Goal: Answer question/provide support: Share knowledge or assist other users

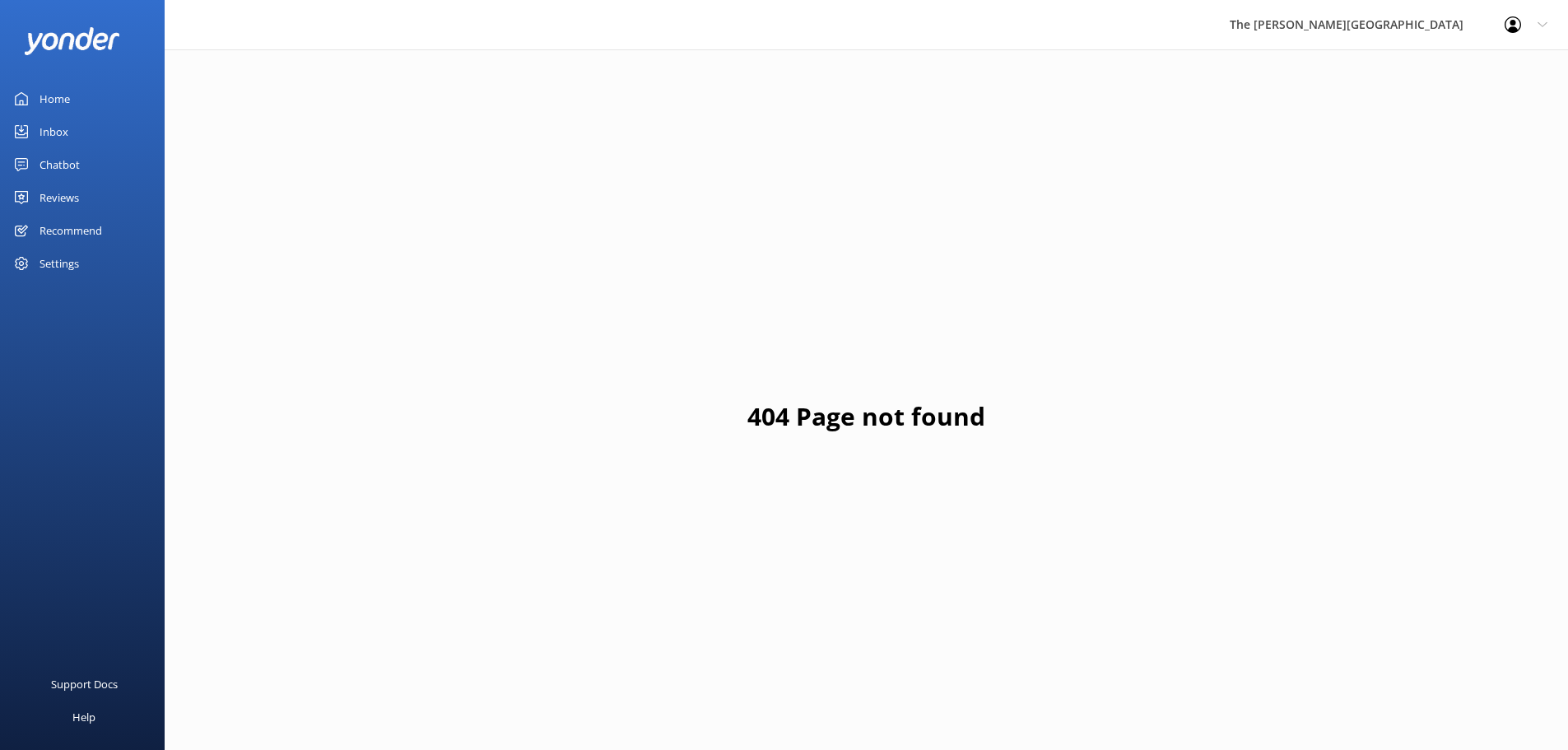
click at [52, 105] on div "Home" at bounding box center [54, 98] width 31 height 32
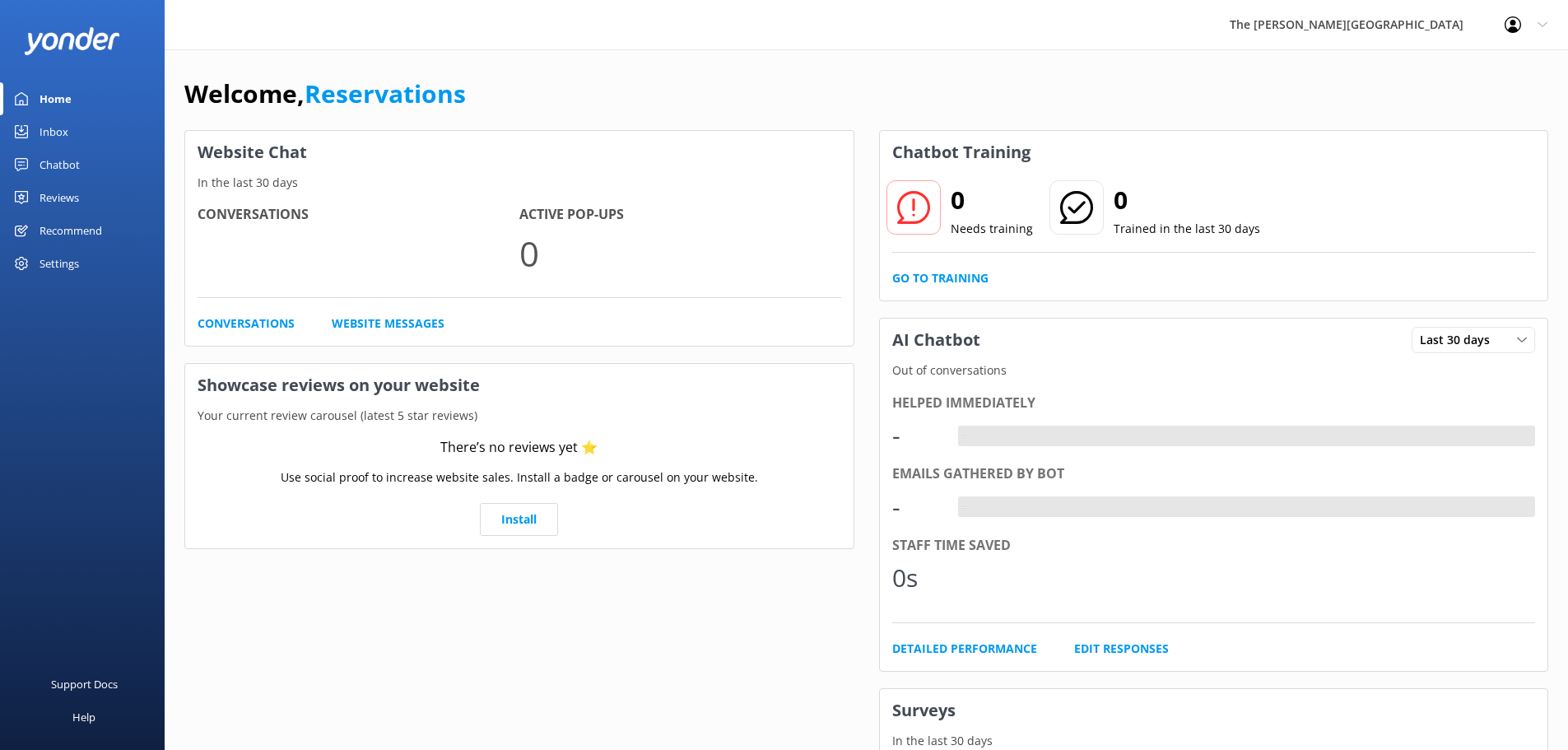
click at [67, 130] on div "Inbox" at bounding box center [53, 132] width 29 height 32
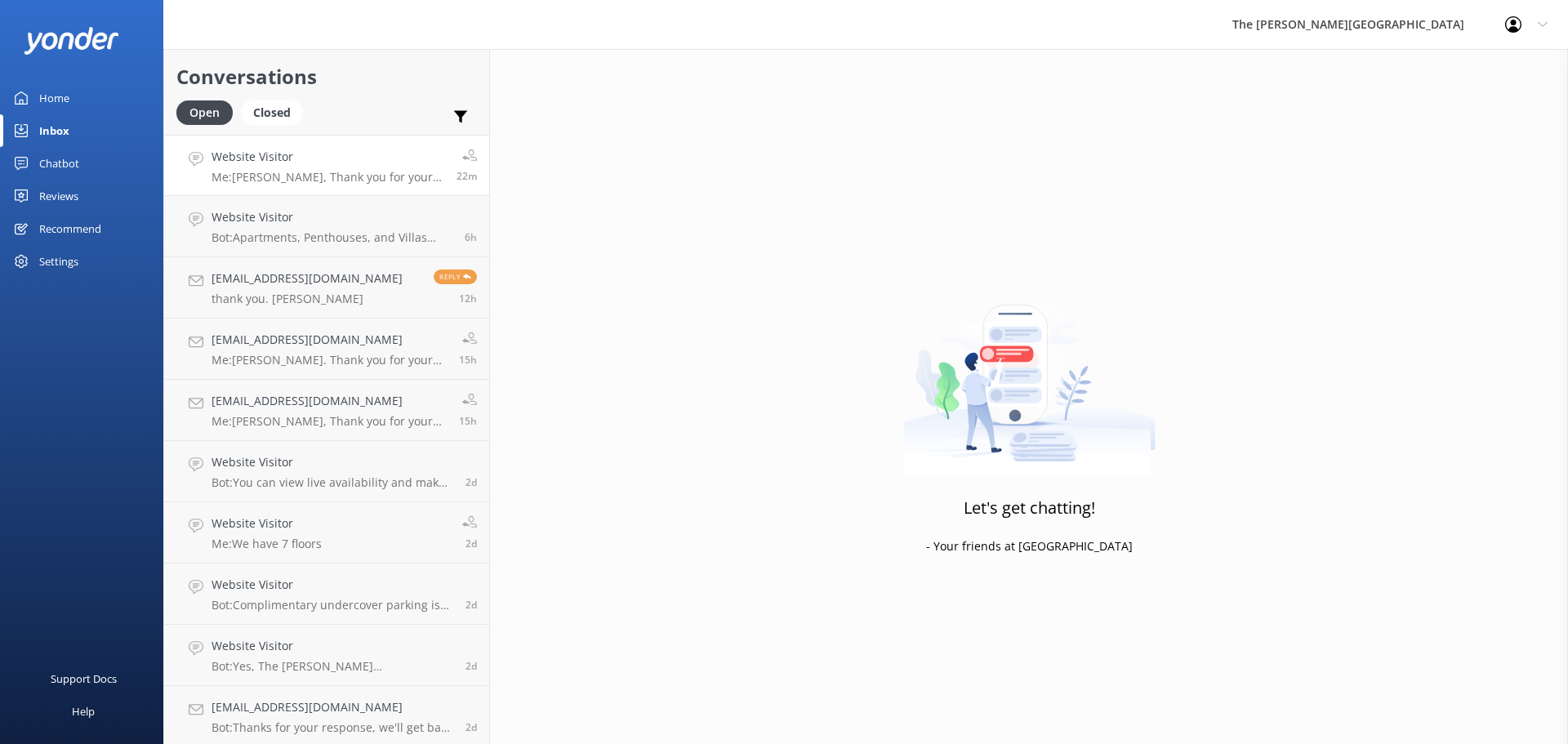
click at [310, 167] on div "Website Visitor Me: [PERSON_NAME], Thank you for your message. The water in all…" at bounding box center [328, 165] width 233 height 35
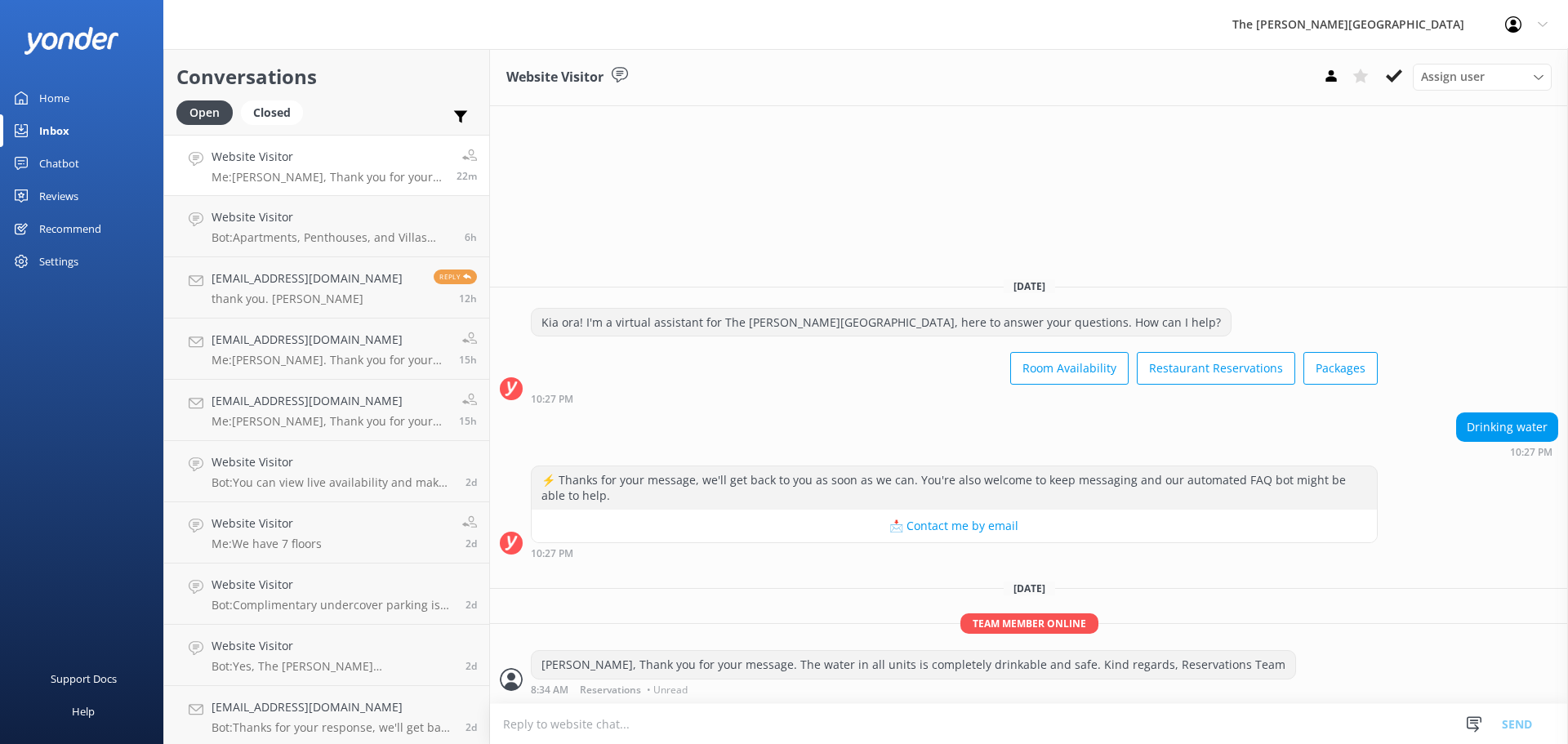
click at [1399, 74] on icon at bounding box center [1393, 76] width 16 height 16
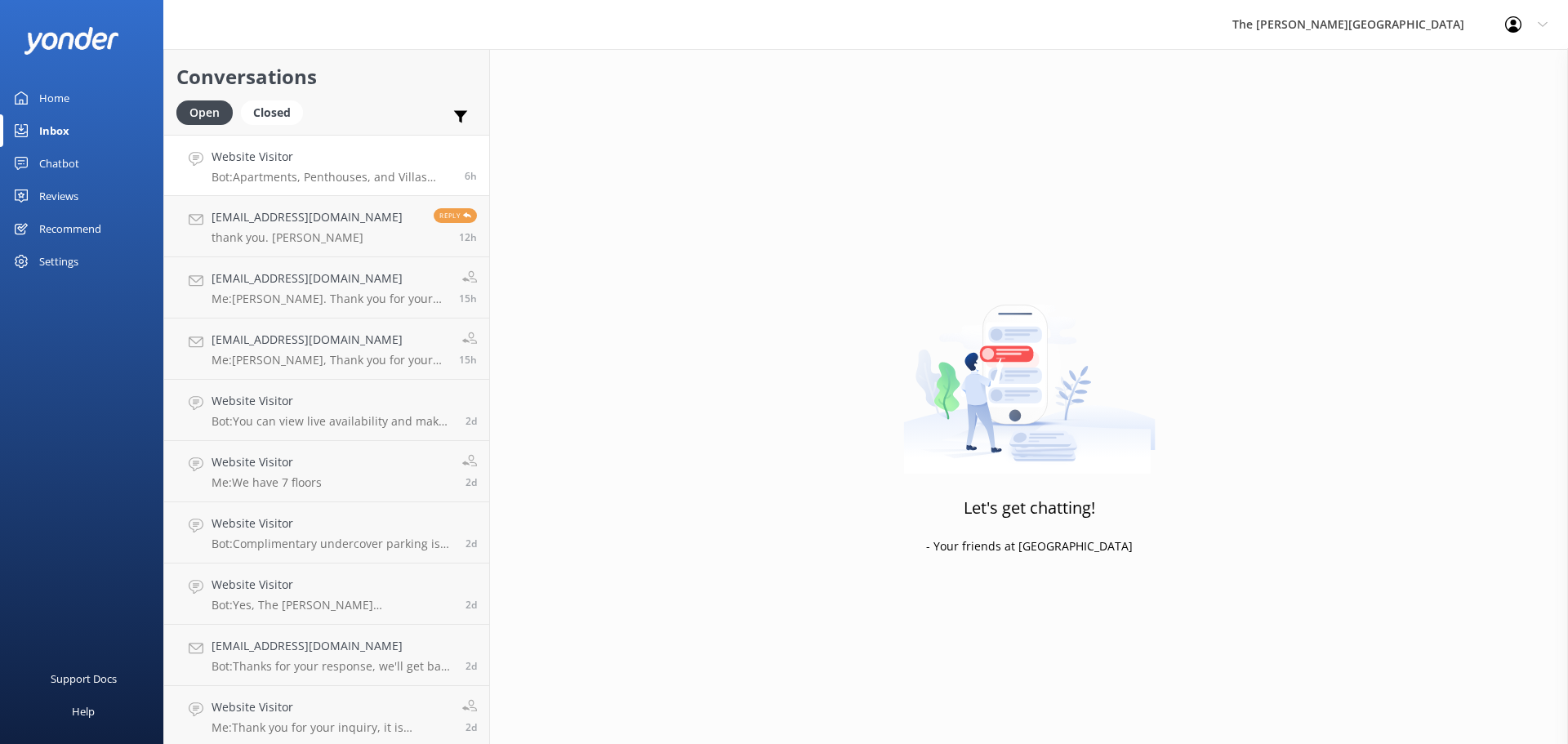
click at [321, 160] on h4 "Website Visitor" at bounding box center [331, 156] width 241 height 18
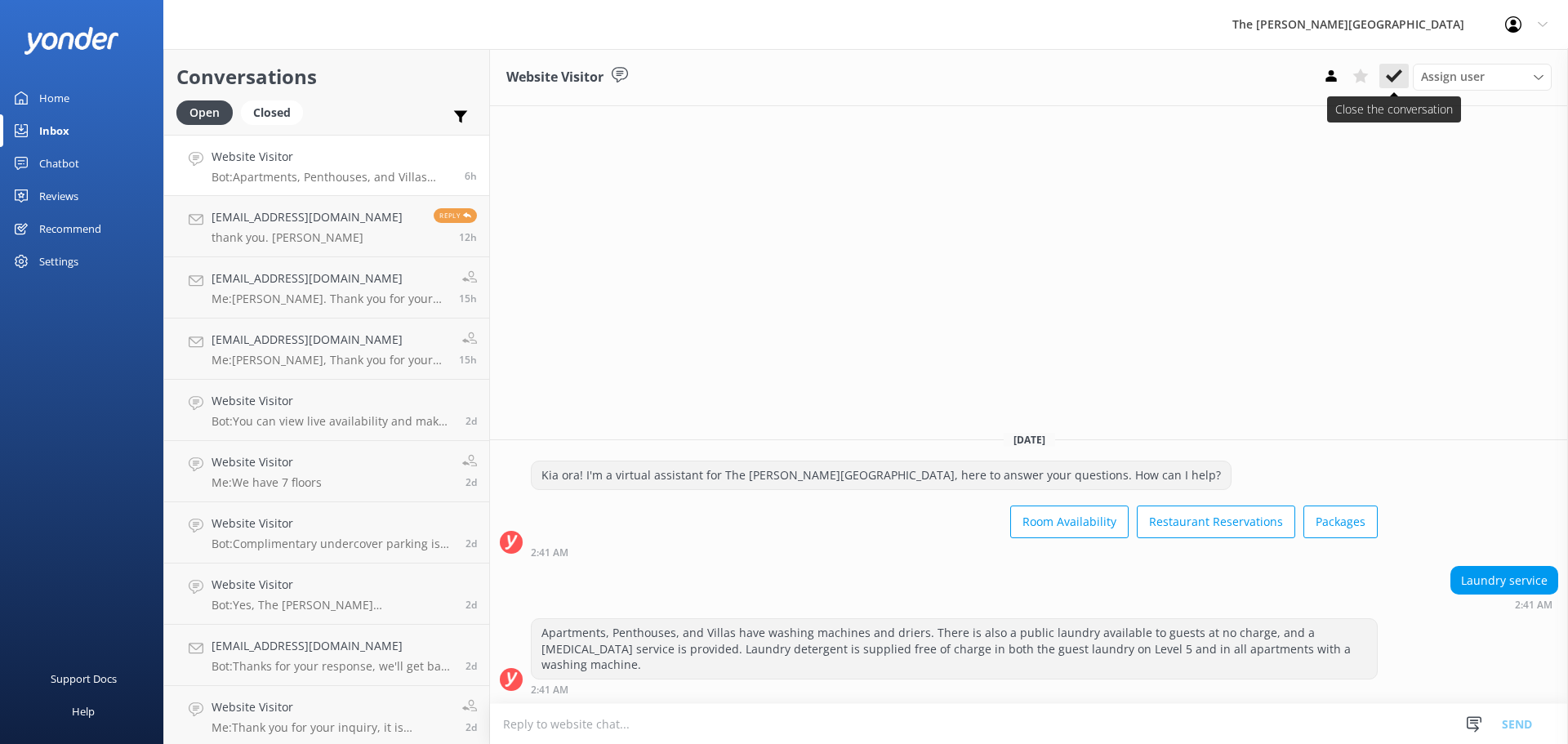
click at [1391, 76] on icon at bounding box center [1393, 76] width 16 height 16
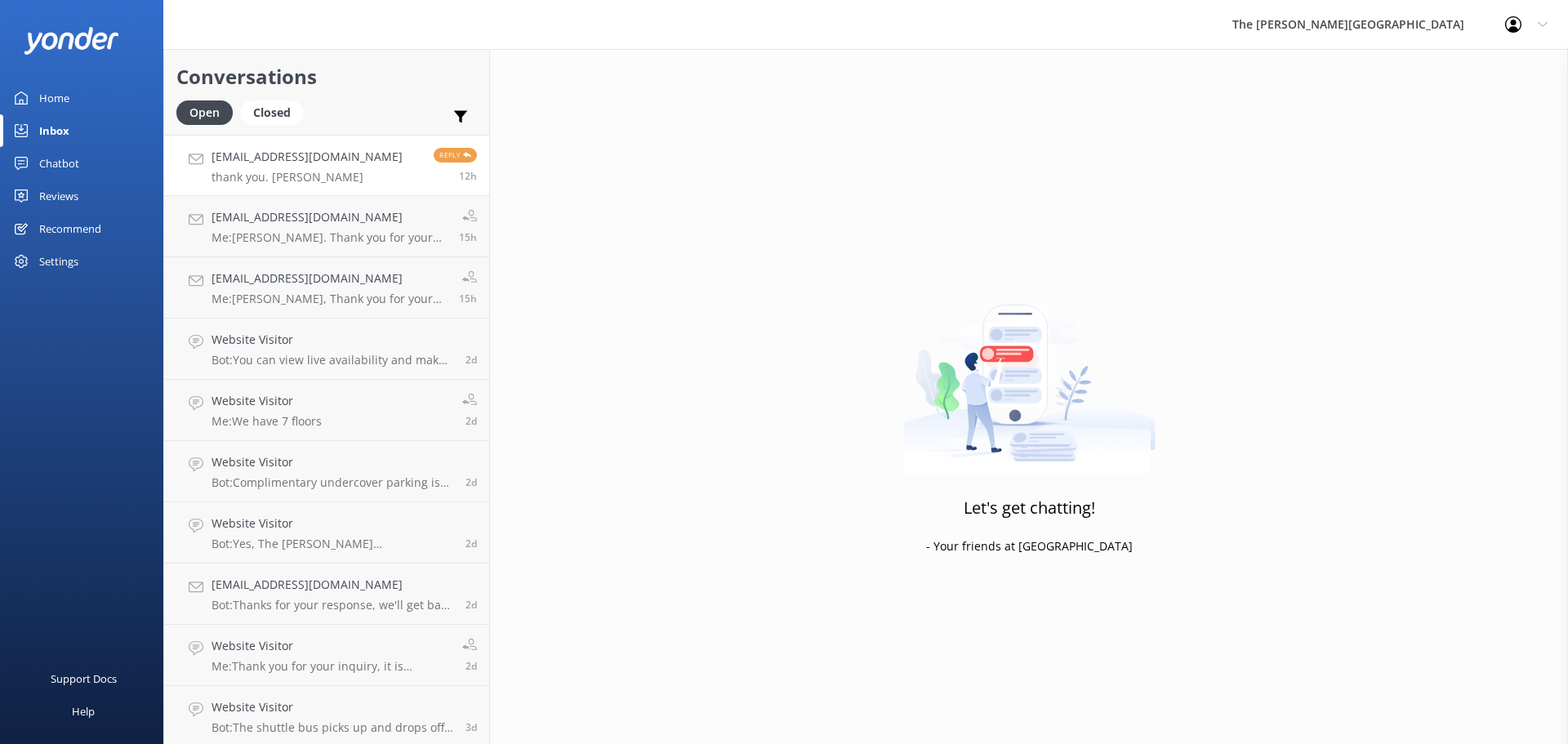
click at [332, 174] on link "[EMAIL_ADDRESS][DOMAIN_NAME] thank you. [PERSON_NAME] Reply 12h" at bounding box center [326, 165] width 325 height 62
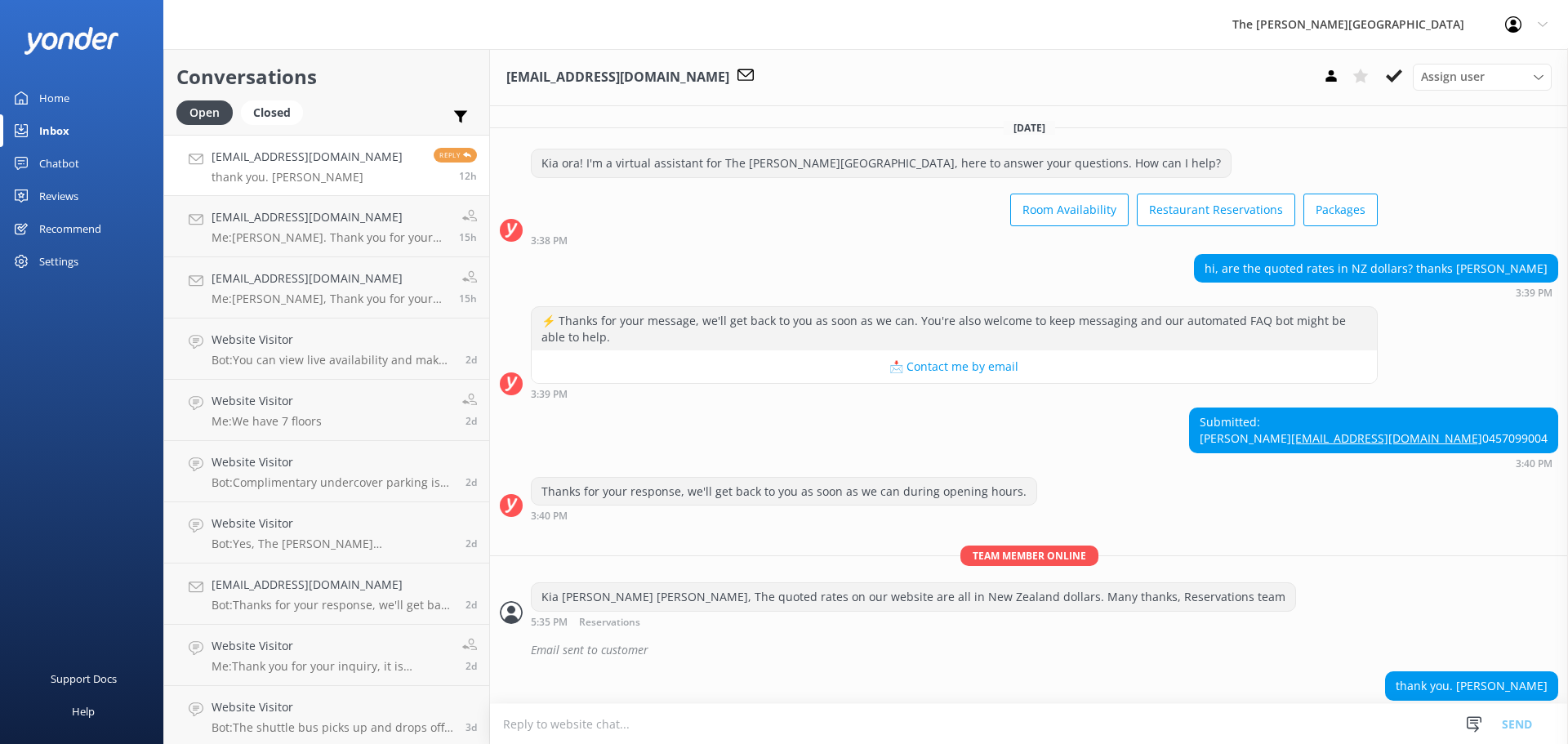
scroll to position [53, 0]
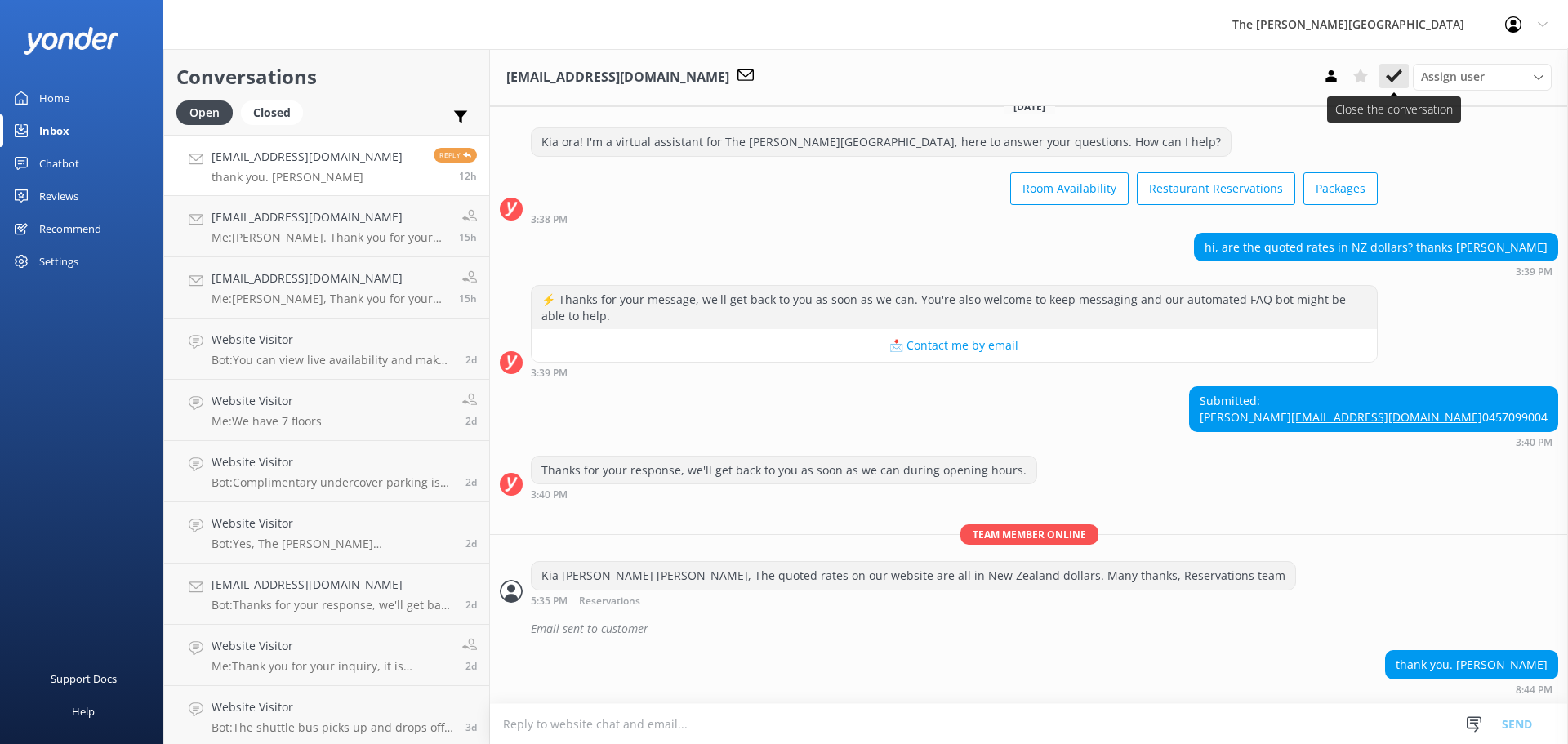
click at [1397, 70] on icon at bounding box center [1393, 76] width 16 height 16
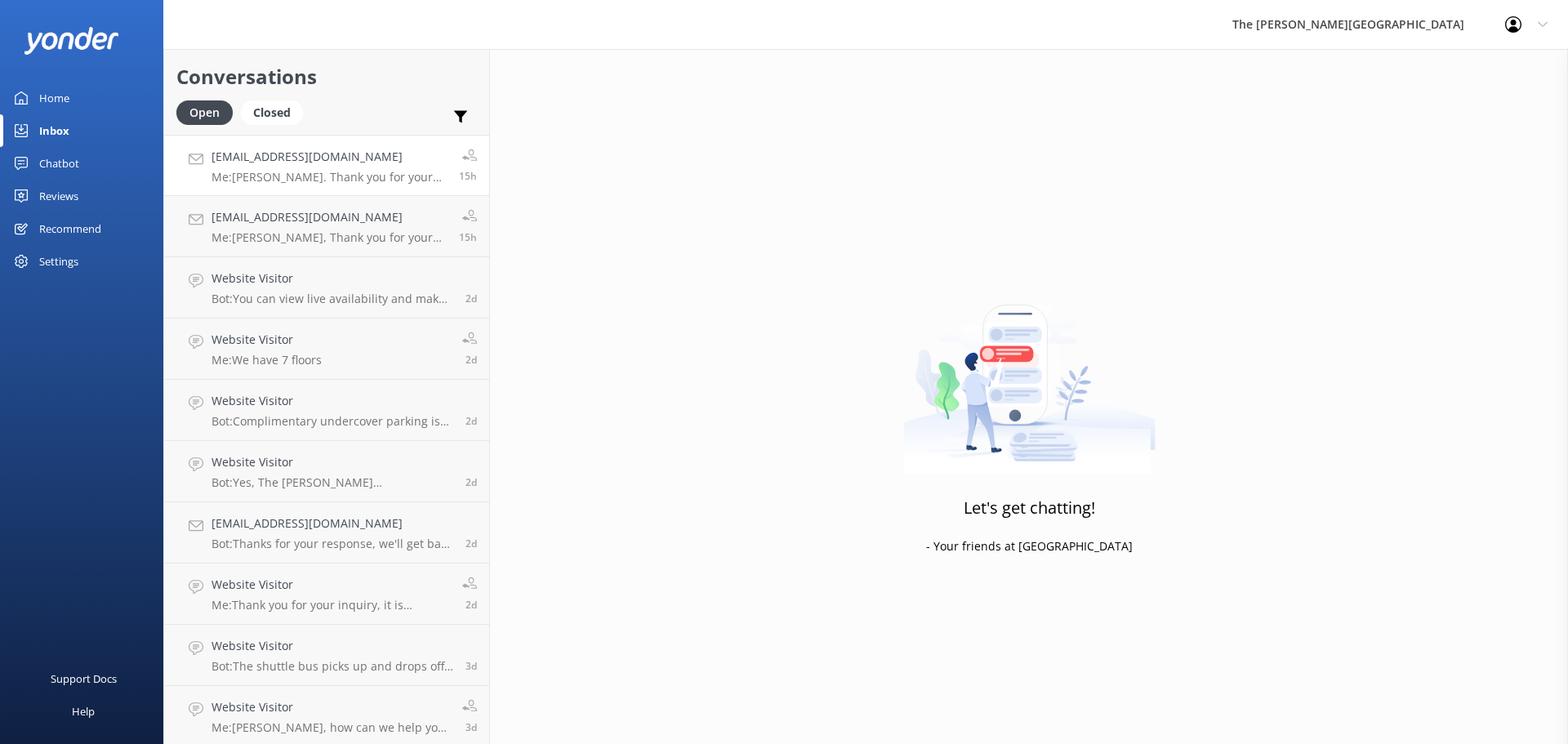
click at [340, 153] on h4 "[EMAIL_ADDRESS][DOMAIN_NAME]" at bounding box center [329, 156] width 235 height 18
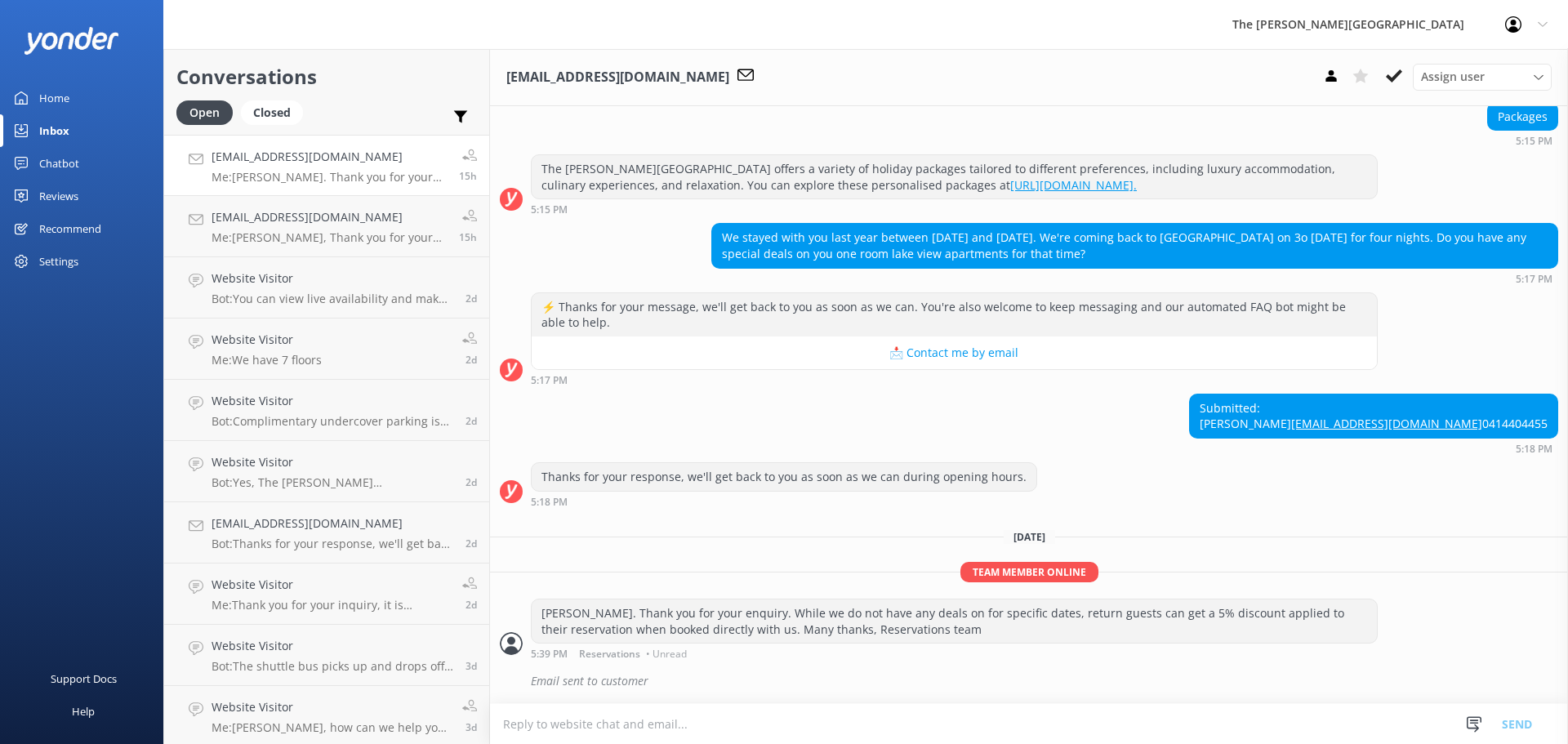
scroll to position [184, 0]
click at [1399, 74] on use at bounding box center [1393, 76] width 16 height 13
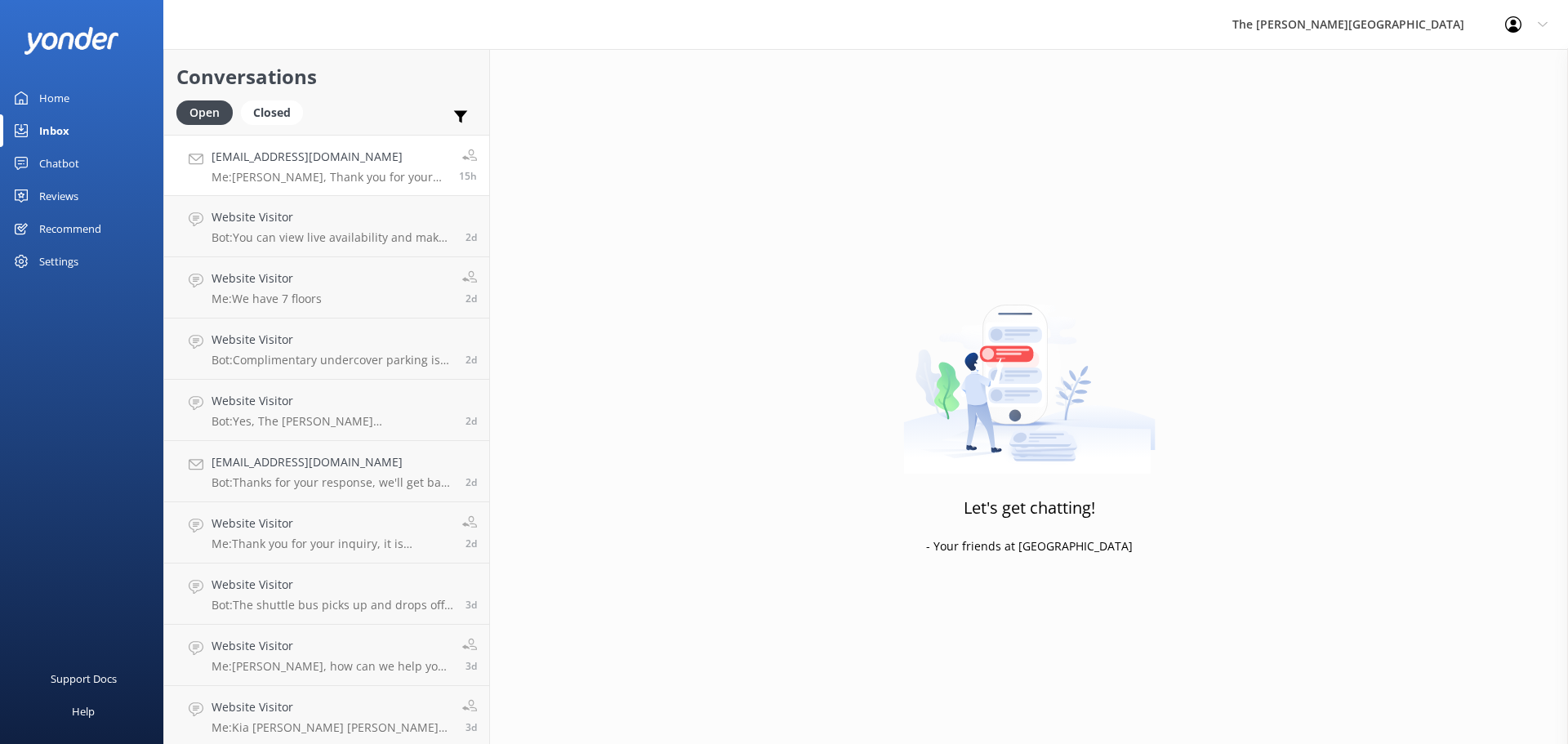
click at [319, 164] on h4 "[EMAIL_ADDRESS][DOMAIN_NAME]" at bounding box center [329, 156] width 235 height 18
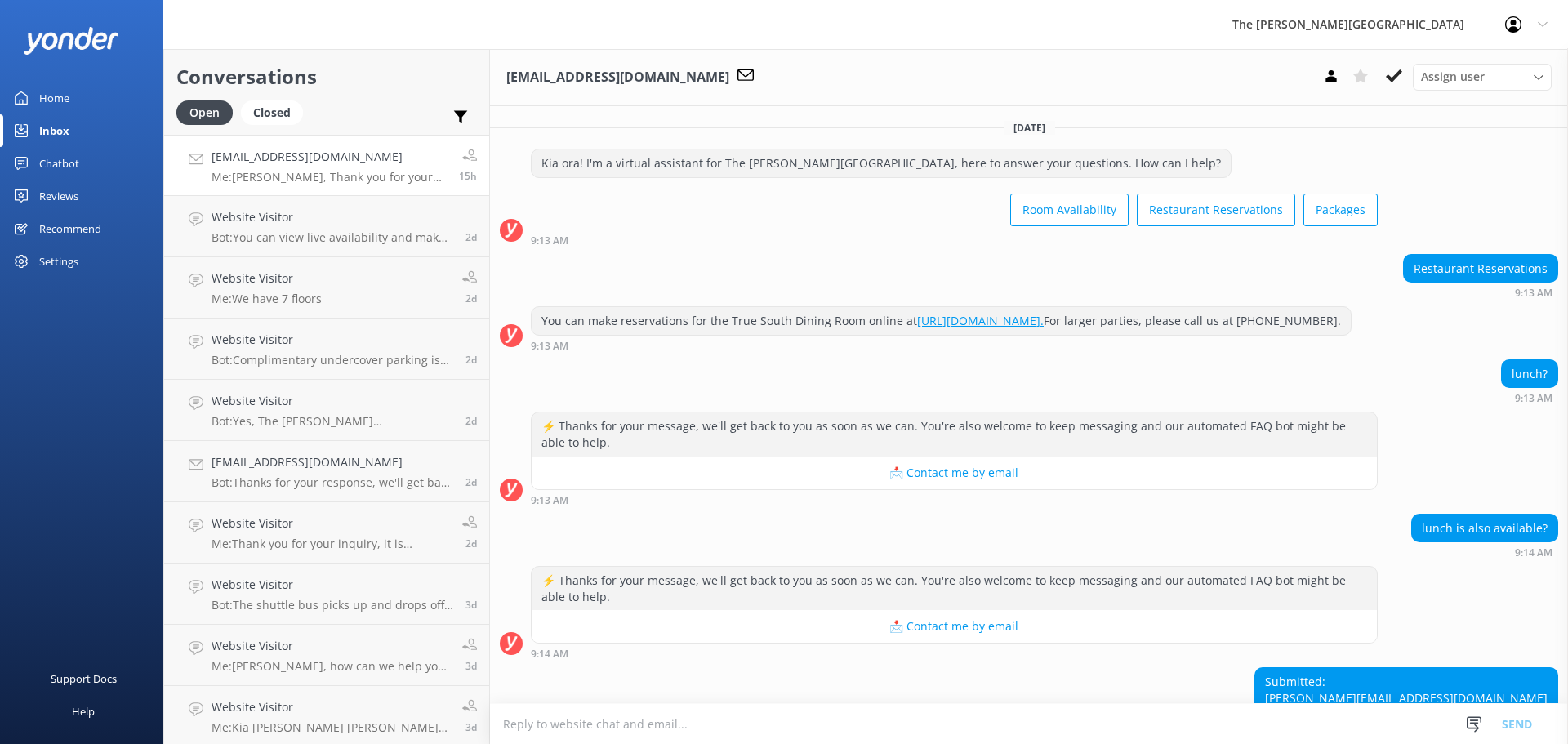
scroll to position [275, 0]
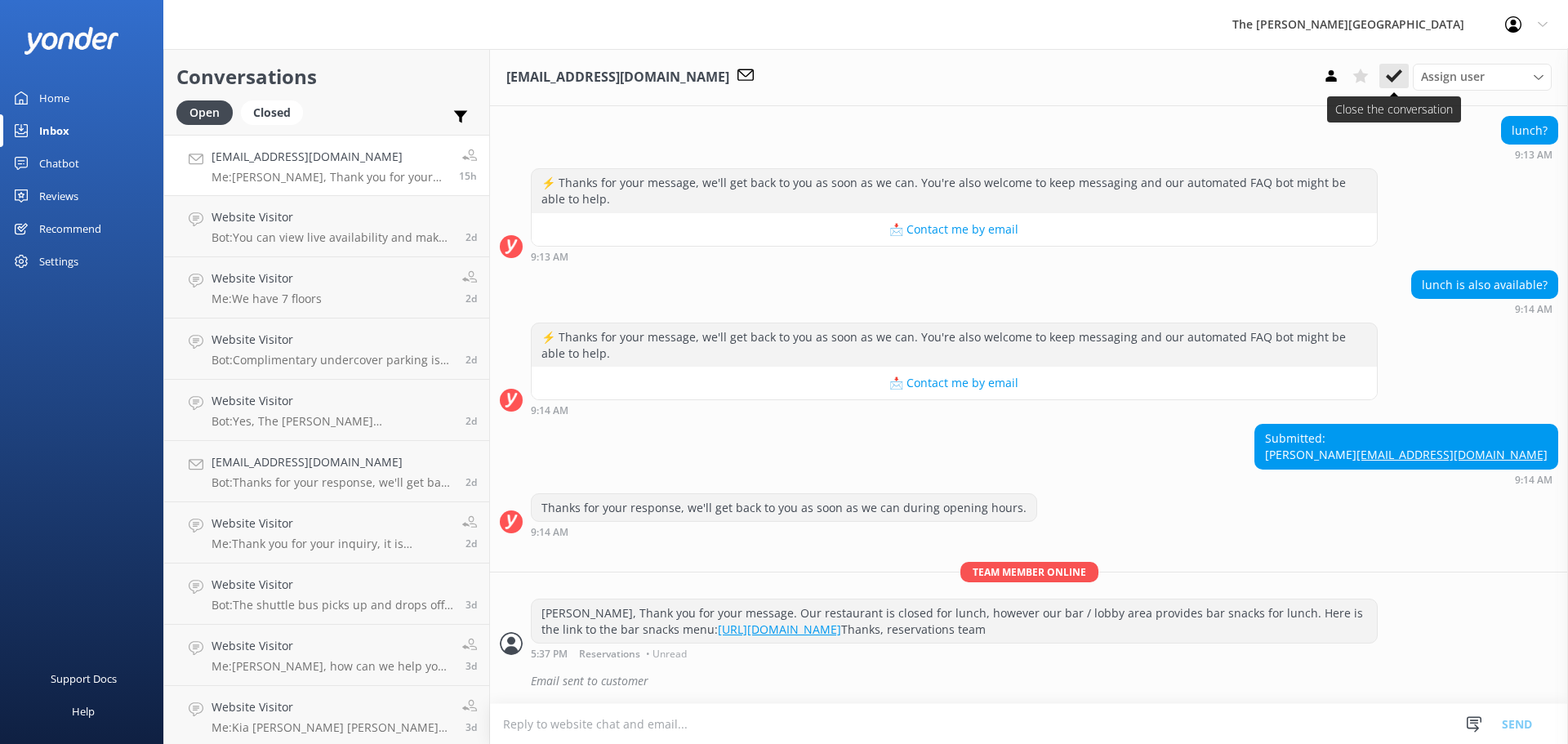
click at [1392, 75] on icon at bounding box center [1393, 76] width 16 height 16
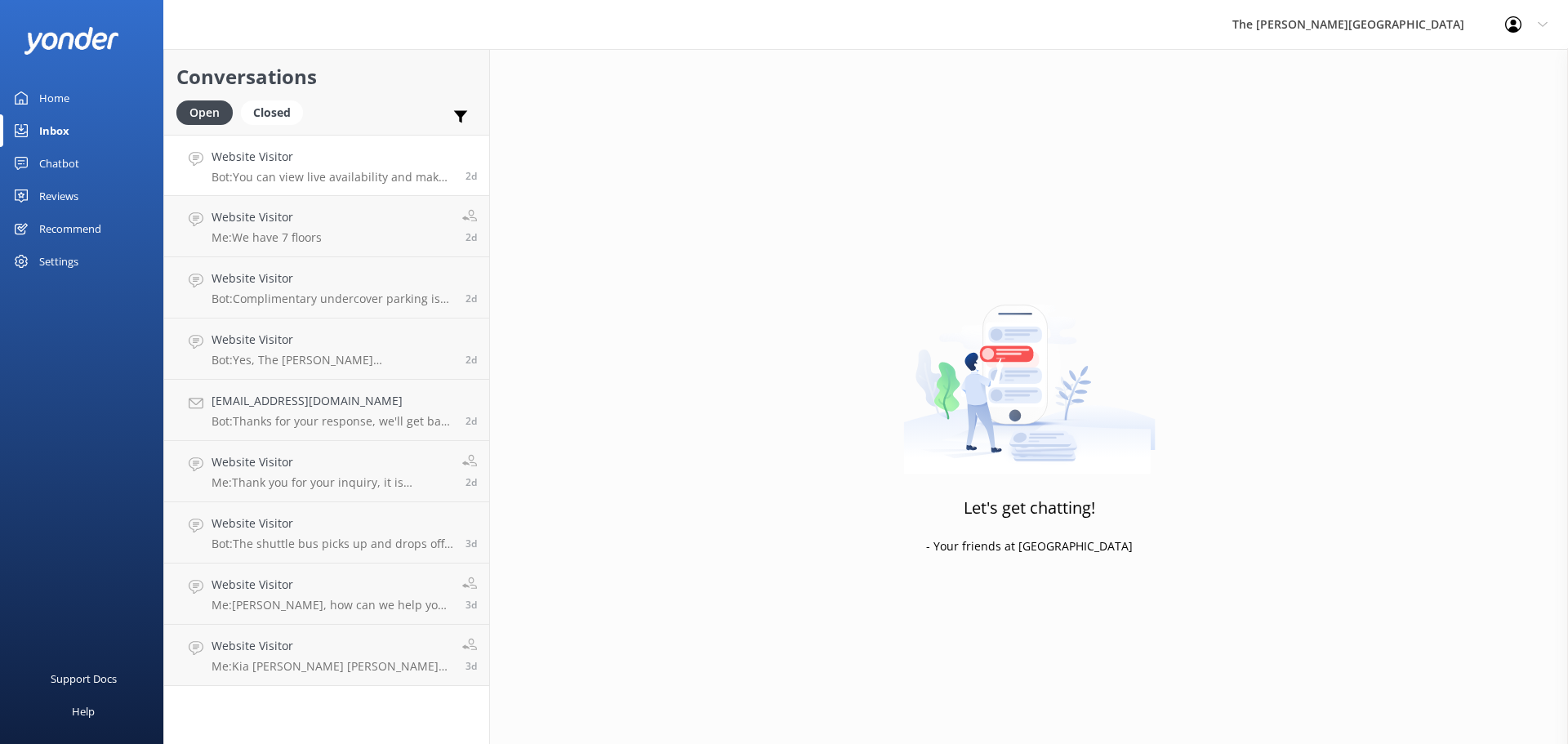
click at [314, 169] on p "Bot: You can view live availability and make your reservation online at [URL][D…" at bounding box center [331, 177] width 241 height 15
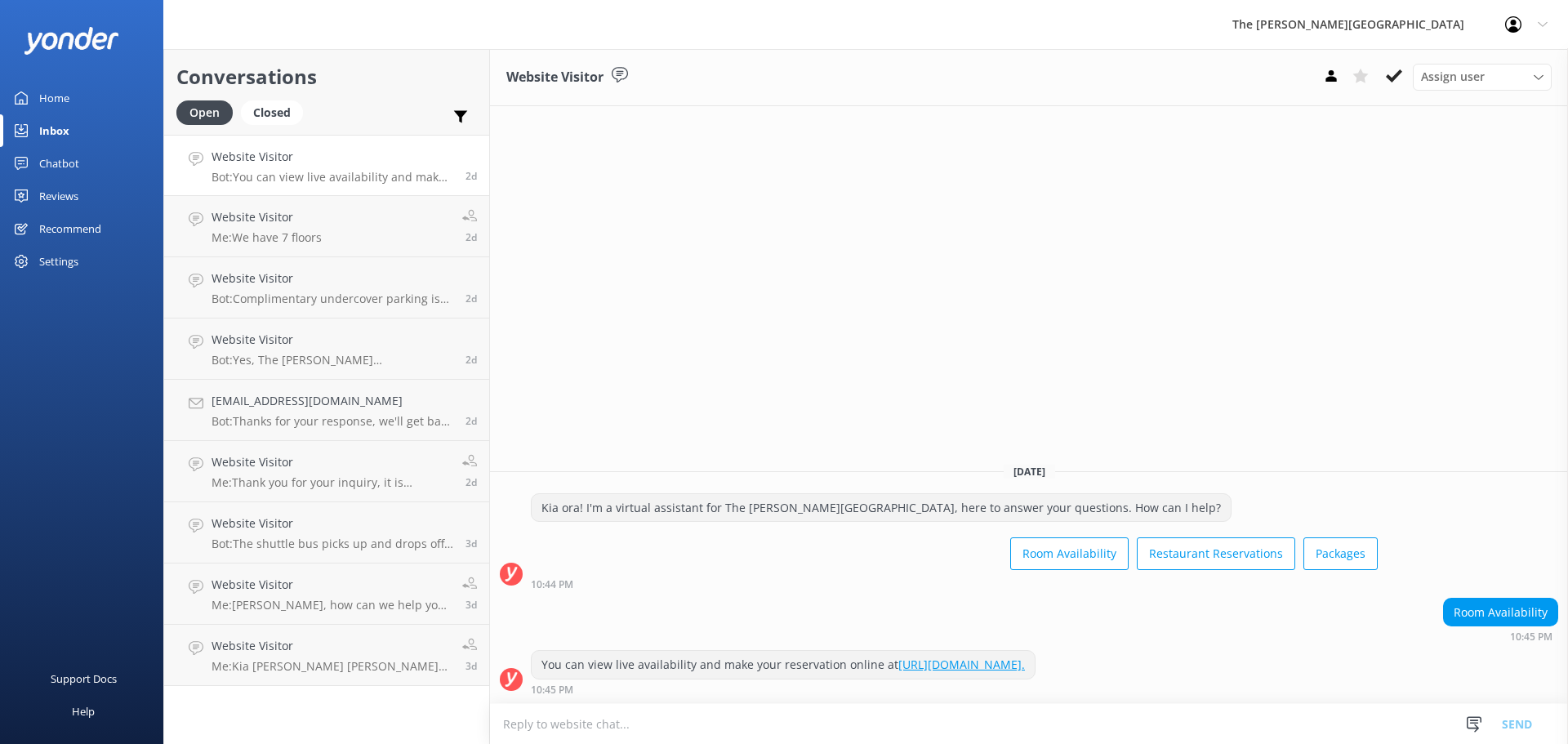
click at [365, 162] on h4 "Website Visitor" at bounding box center [331, 156] width 241 height 18
click at [1393, 73] on icon at bounding box center [1393, 76] width 16 height 16
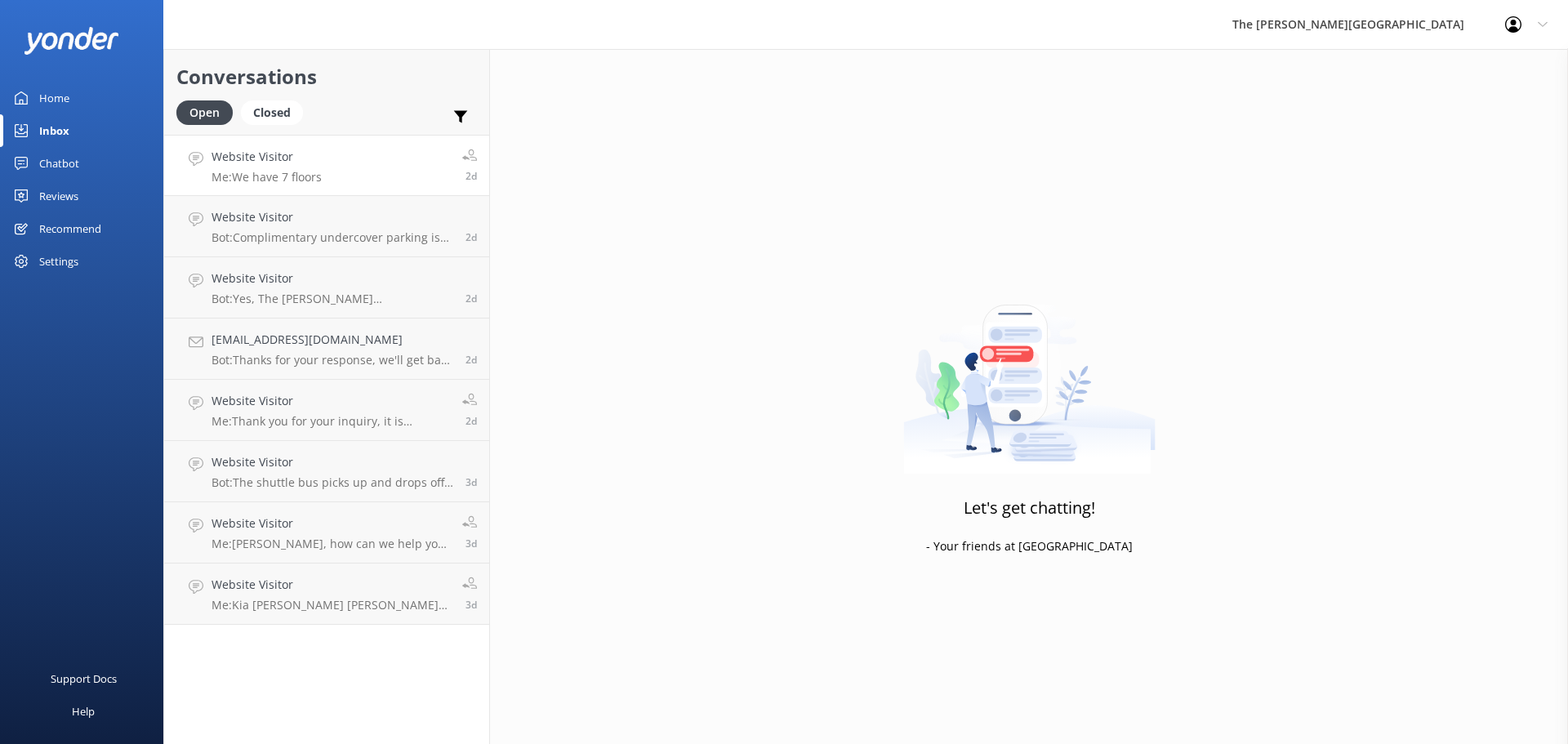
click at [283, 168] on div "Website Visitor Me: We have 7 floors" at bounding box center [266, 165] width 110 height 35
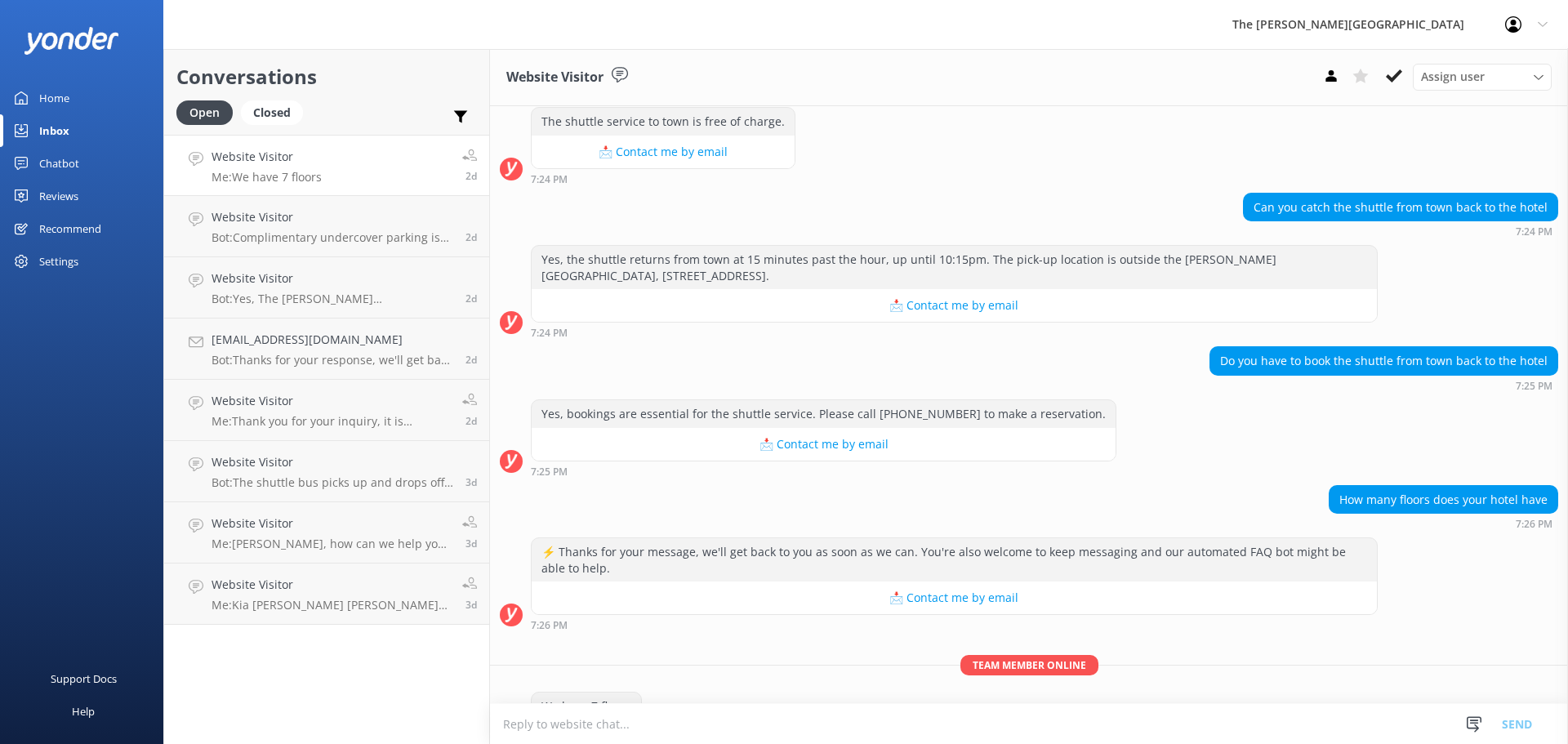
scroll to position [395, 0]
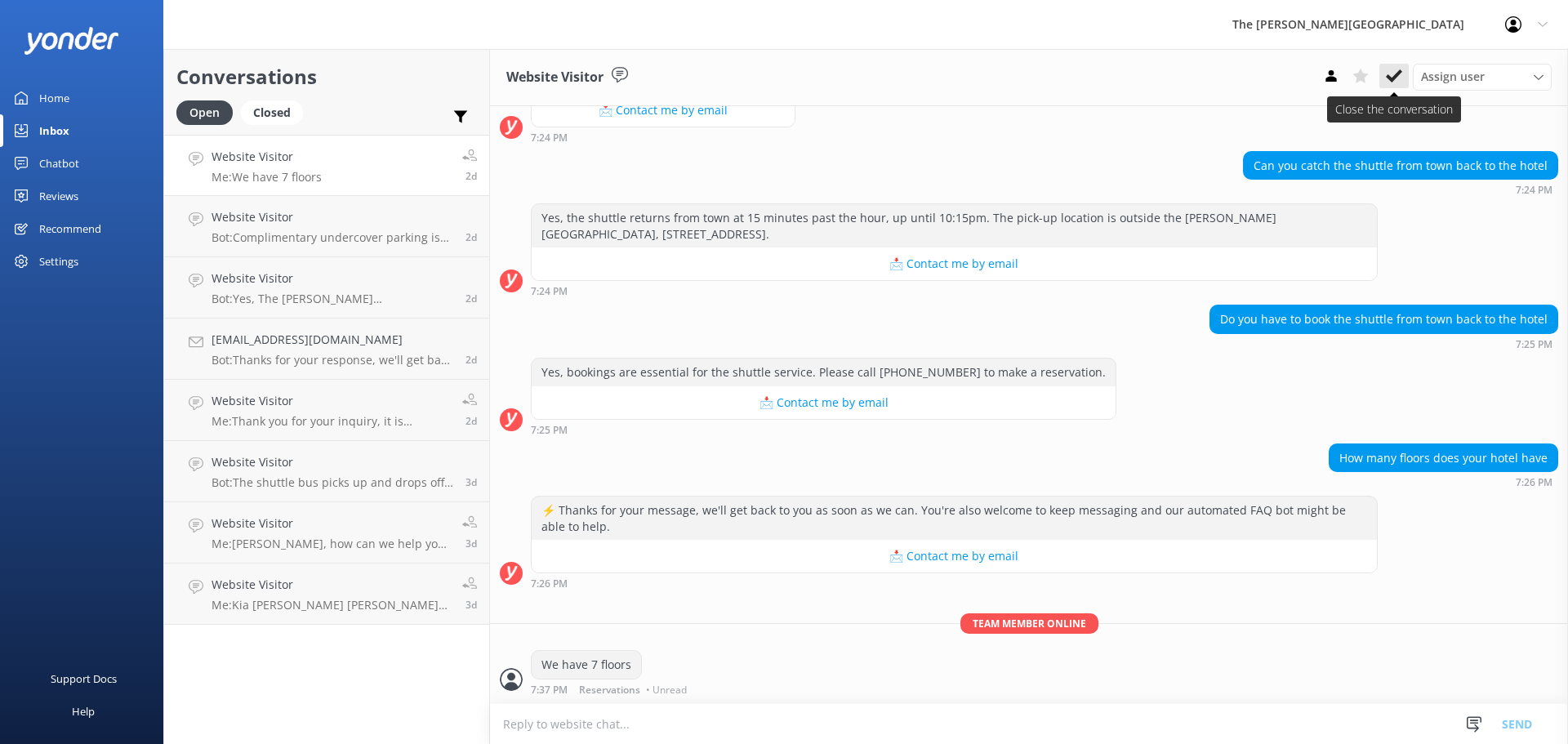
click at [1402, 77] on button at bounding box center [1394, 76] width 29 height 25
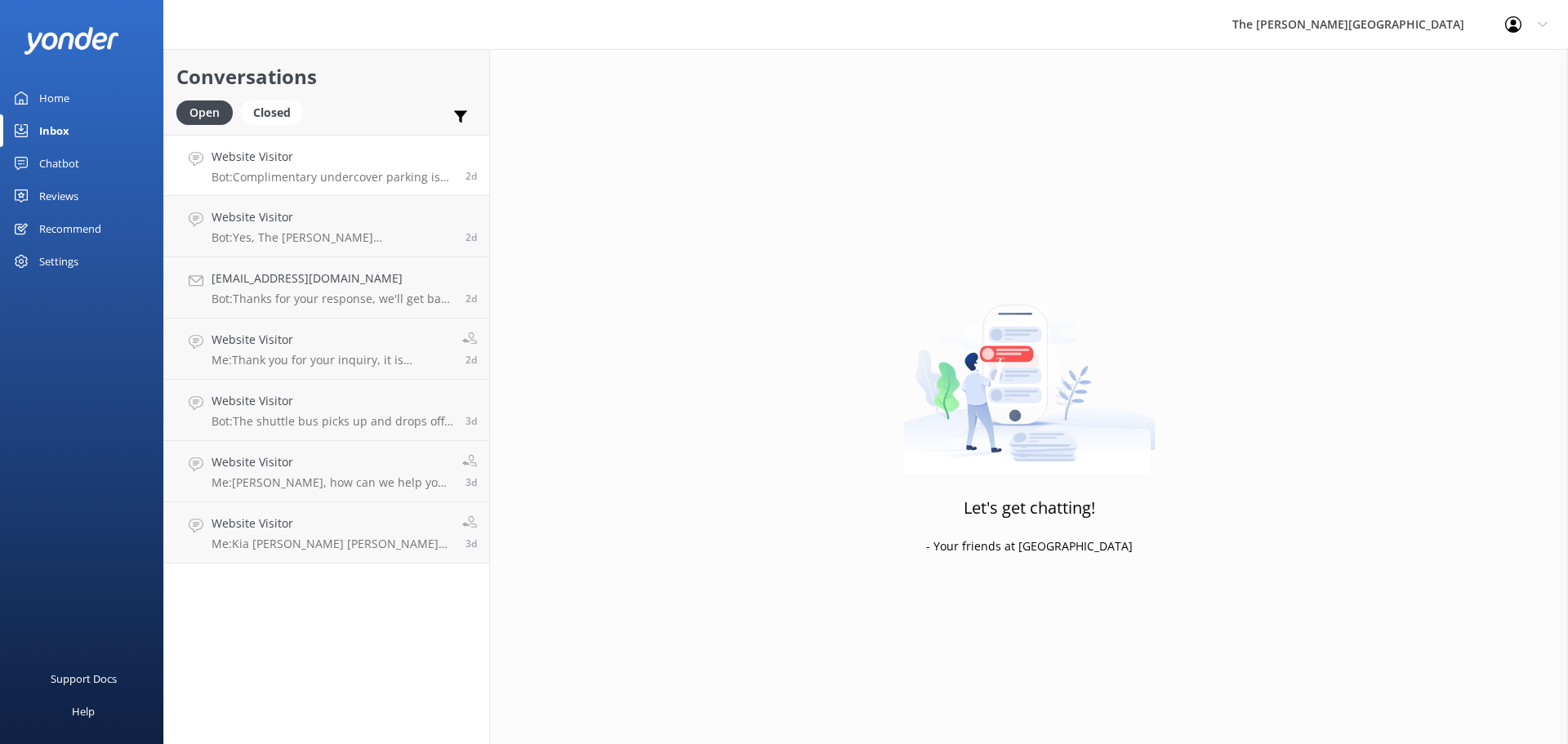
click at [388, 180] on p "Bot: Complimentary undercover parking is available for guests at [GEOGRAPHIC_DA…" at bounding box center [331, 177] width 241 height 15
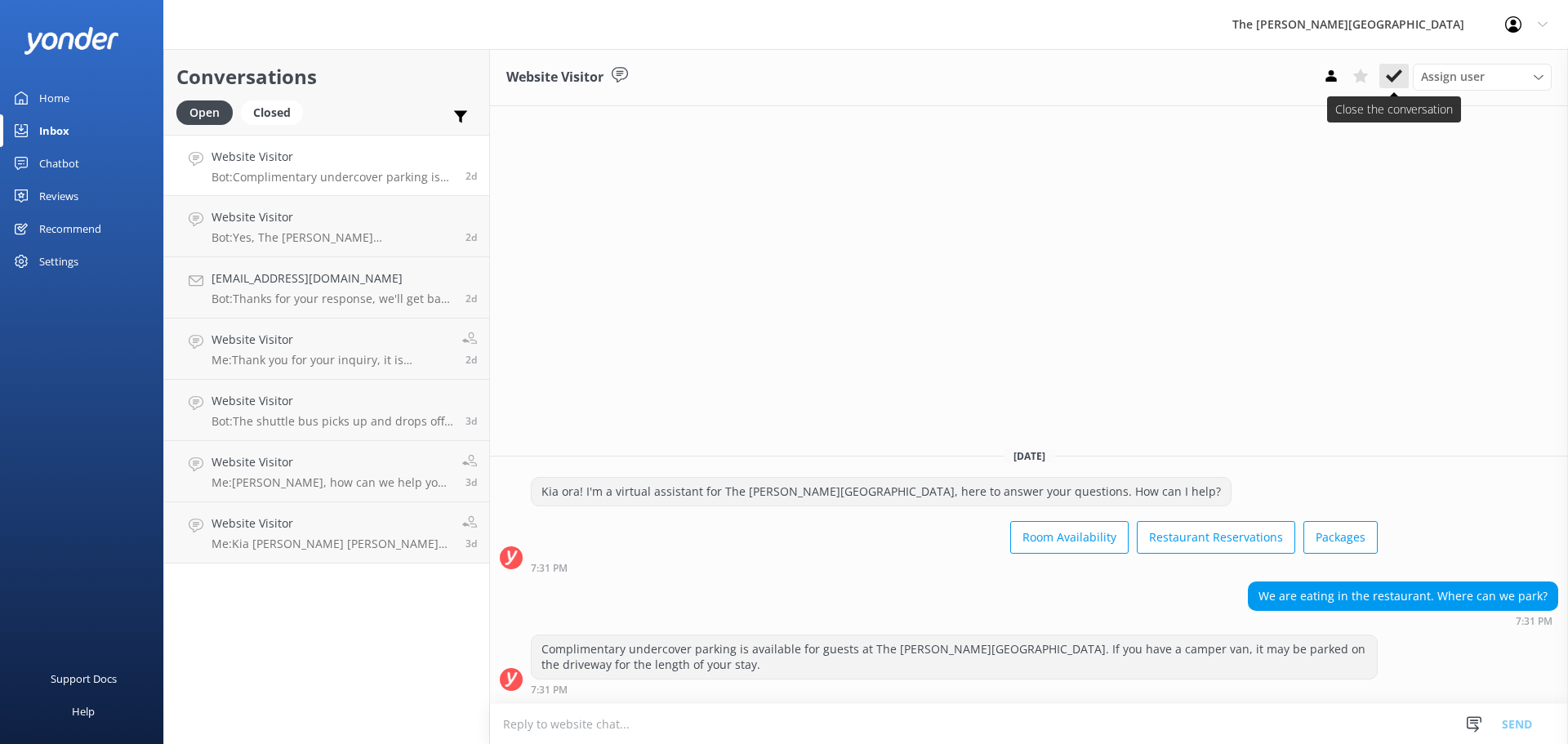
click at [1397, 77] on use at bounding box center [1393, 76] width 16 height 13
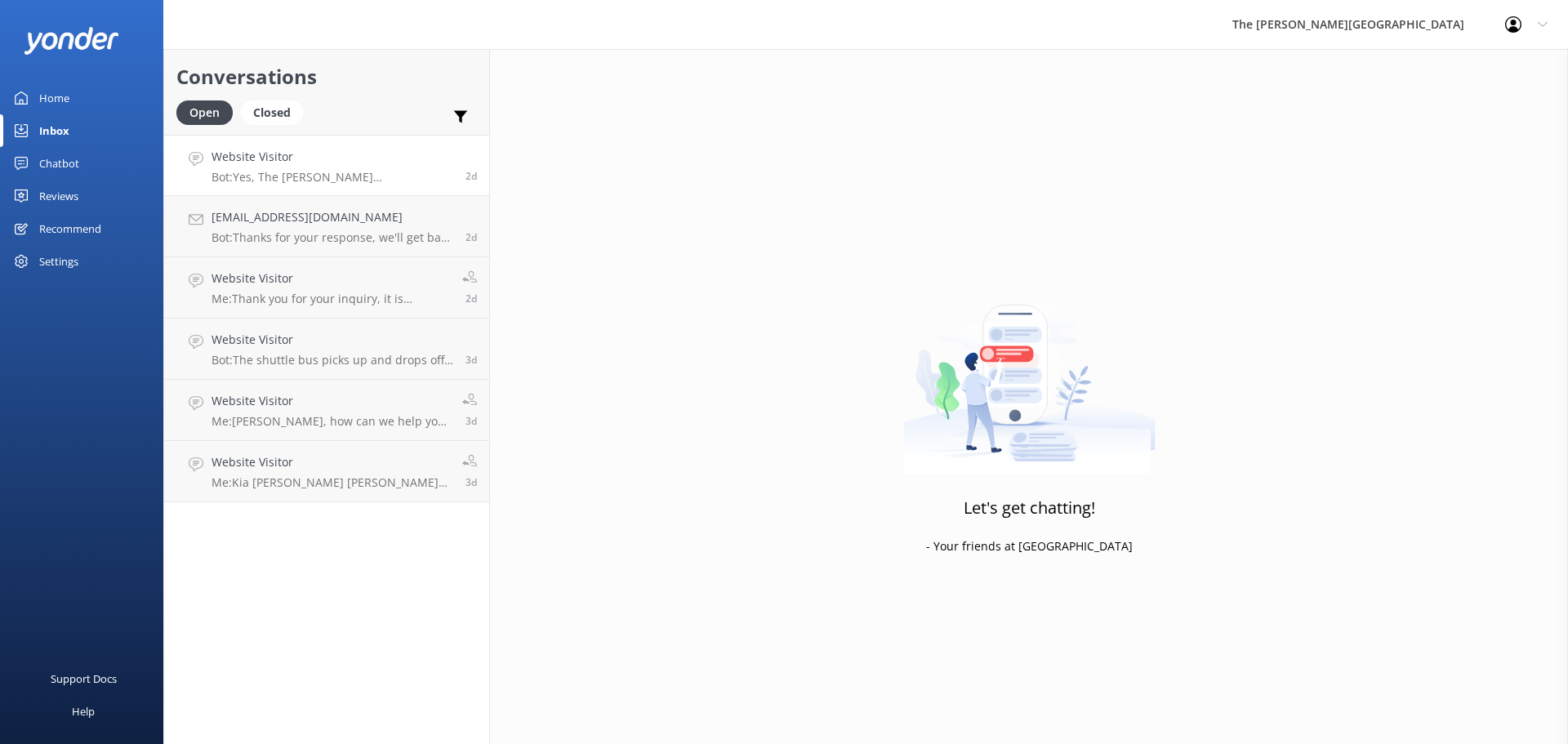
click at [340, 180] on p "Bot: Yes, The [PERSON_NAME][GEOGRAPHIC_DATA] offers complimentary undercover pa…" at bounding box center [331, 177] width 241 height 15
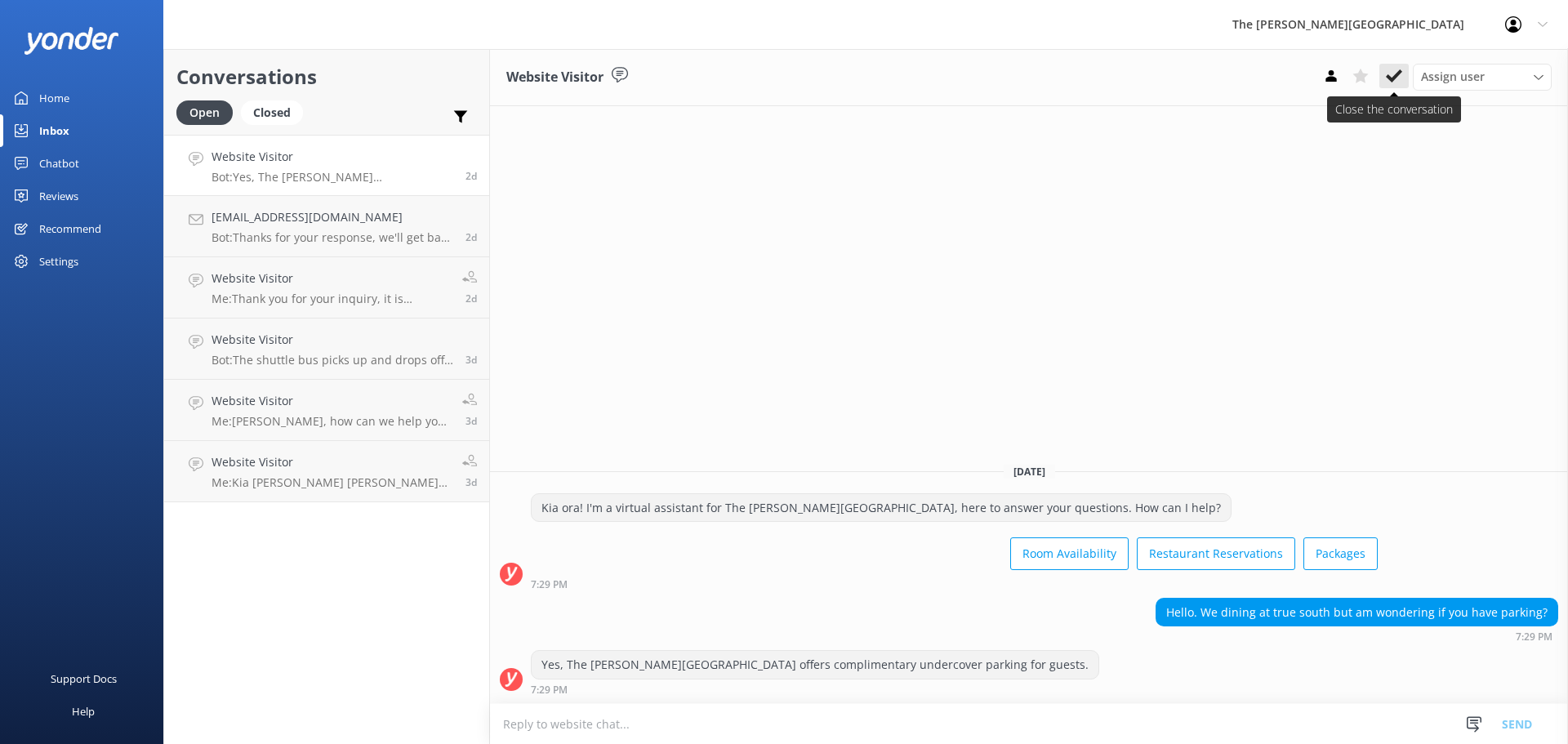
click at [1397, 75] on use at bounding box center [1393, 76] width 16 height 13
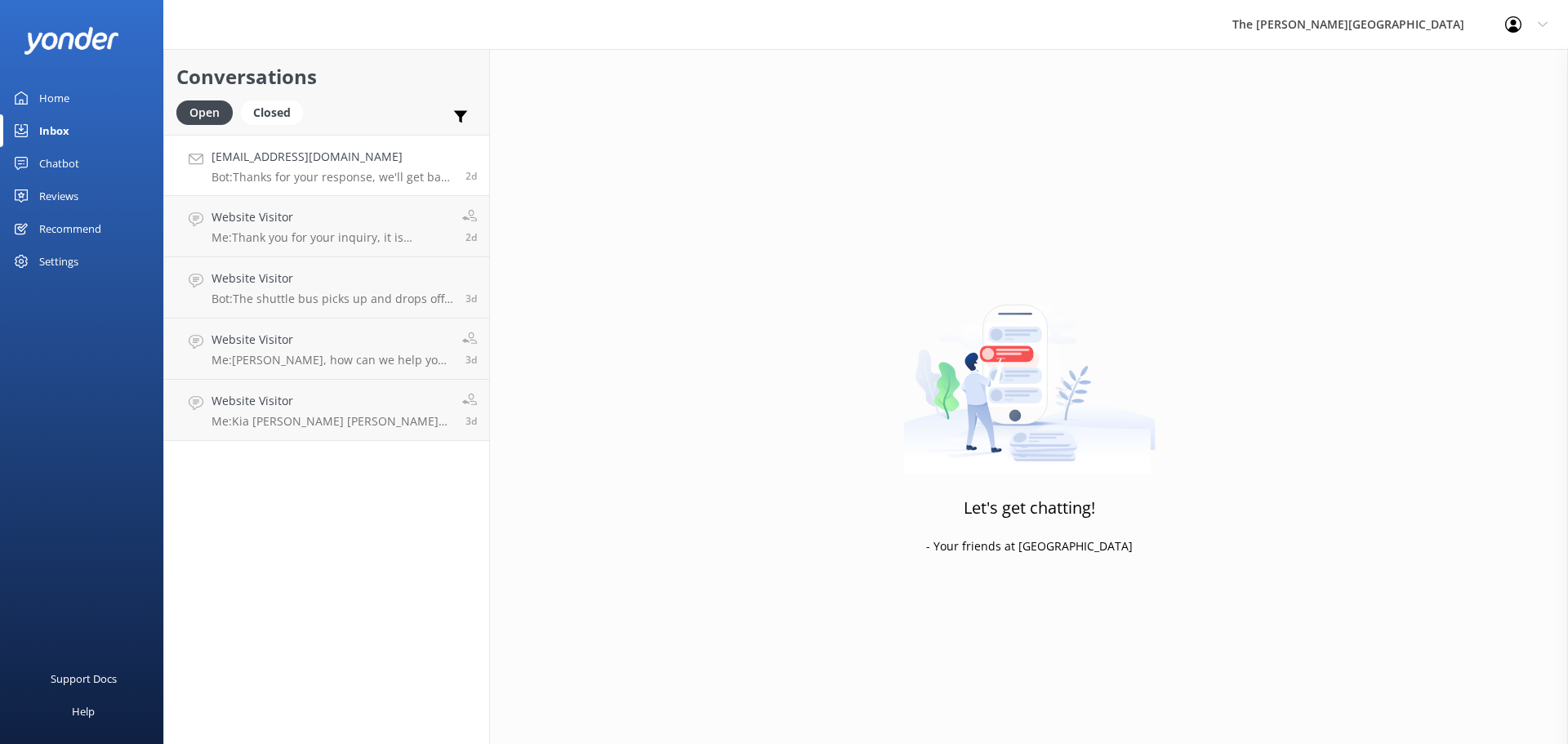
click at [301, 169] on p "Bot: Thanks for your response, we'll get back to you as soon as we can during o…" at bounding box center [331, 177] width 241 height 15
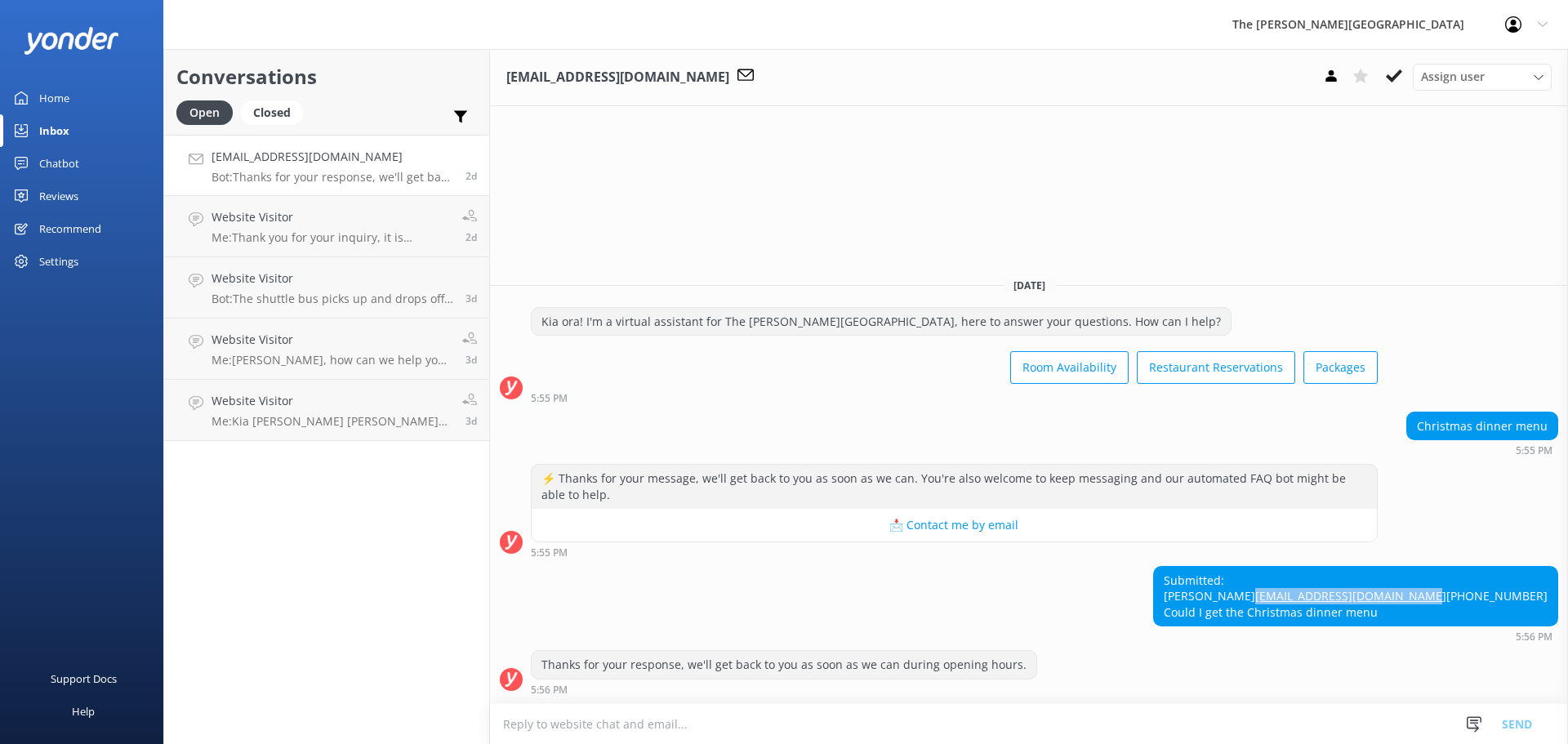
drag, startPoint x: 1518, startPoint y: 581, endPoint x: 1344, endPoint y: 584, distance: 174.0
click at [1344, 584] on div "Submitted: [PERSON_NAME] [PERSON_NAME][EMAIL_ADDRESS][DOMAIN_NAME] [PHONE_NUMBE…" at bounding box center [1355, 595] width 403 height 60
click at [296, 168] on div "[EMAIL_ADDRESS][DOMAIN_NAME] Bot: Thanks for your response, we'll get back to y…" at bounding box center [331, 165] width 241 height 35
click at [317, 232] on p "Me: Thank you for your inquiry, it is depending on the ages of kids. If a kid i…" at bounding box center [330, 238] width 239 height 15
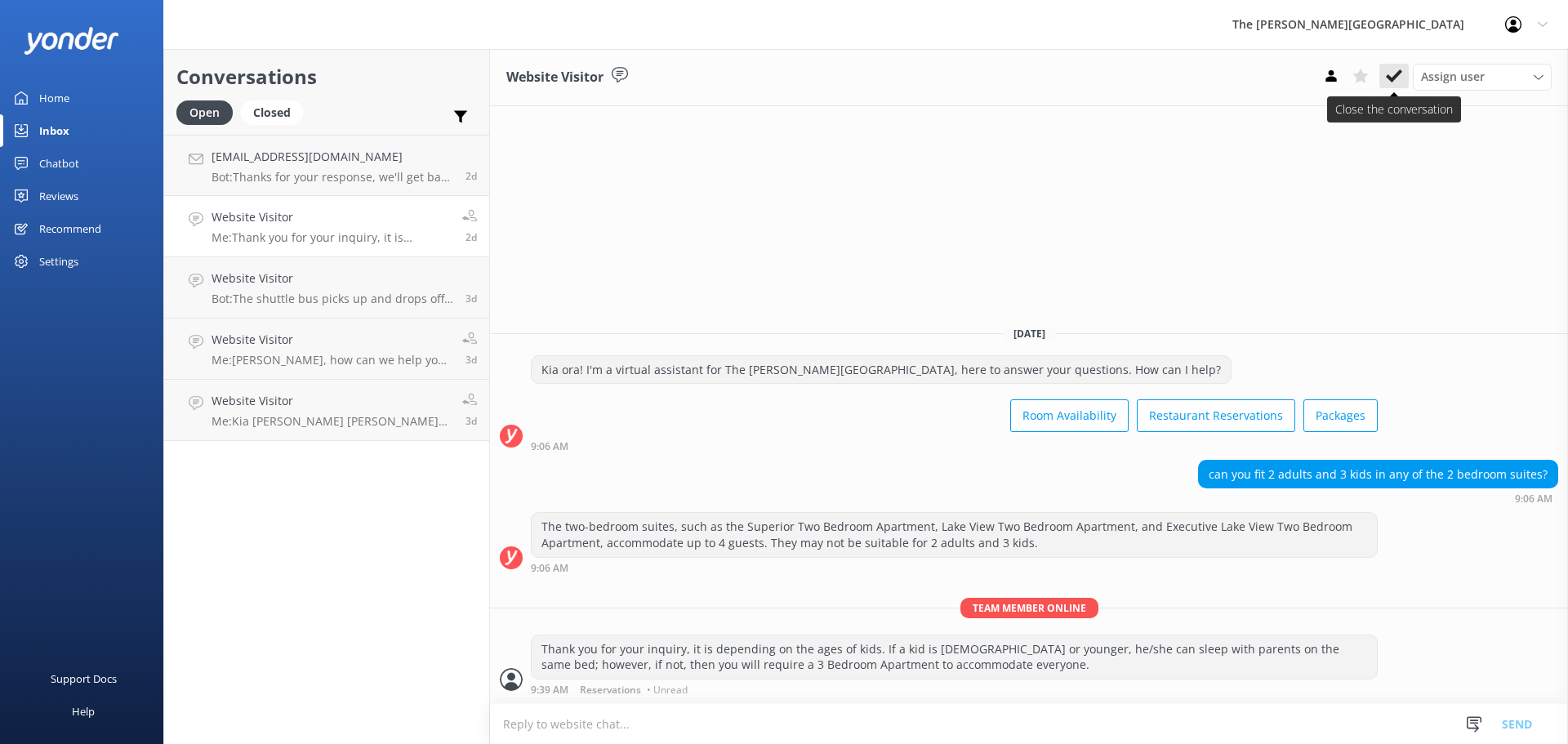
click at [1388, 72] on icon at bounding box center [1393, 76] width 16 height 16
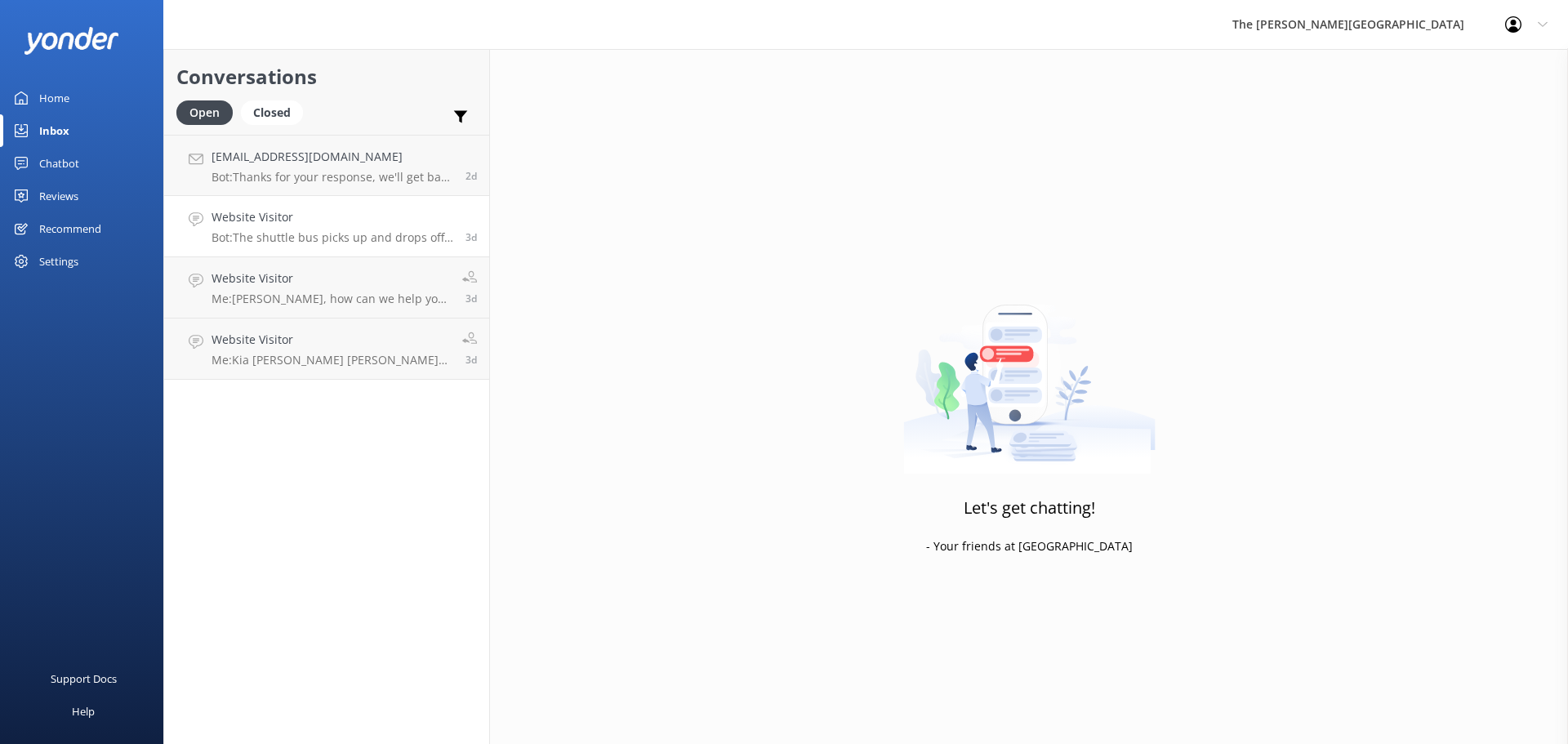
click at [333, 221] on h4 "Website Visitor" at bounding box center [331, 217] width 241 height 18
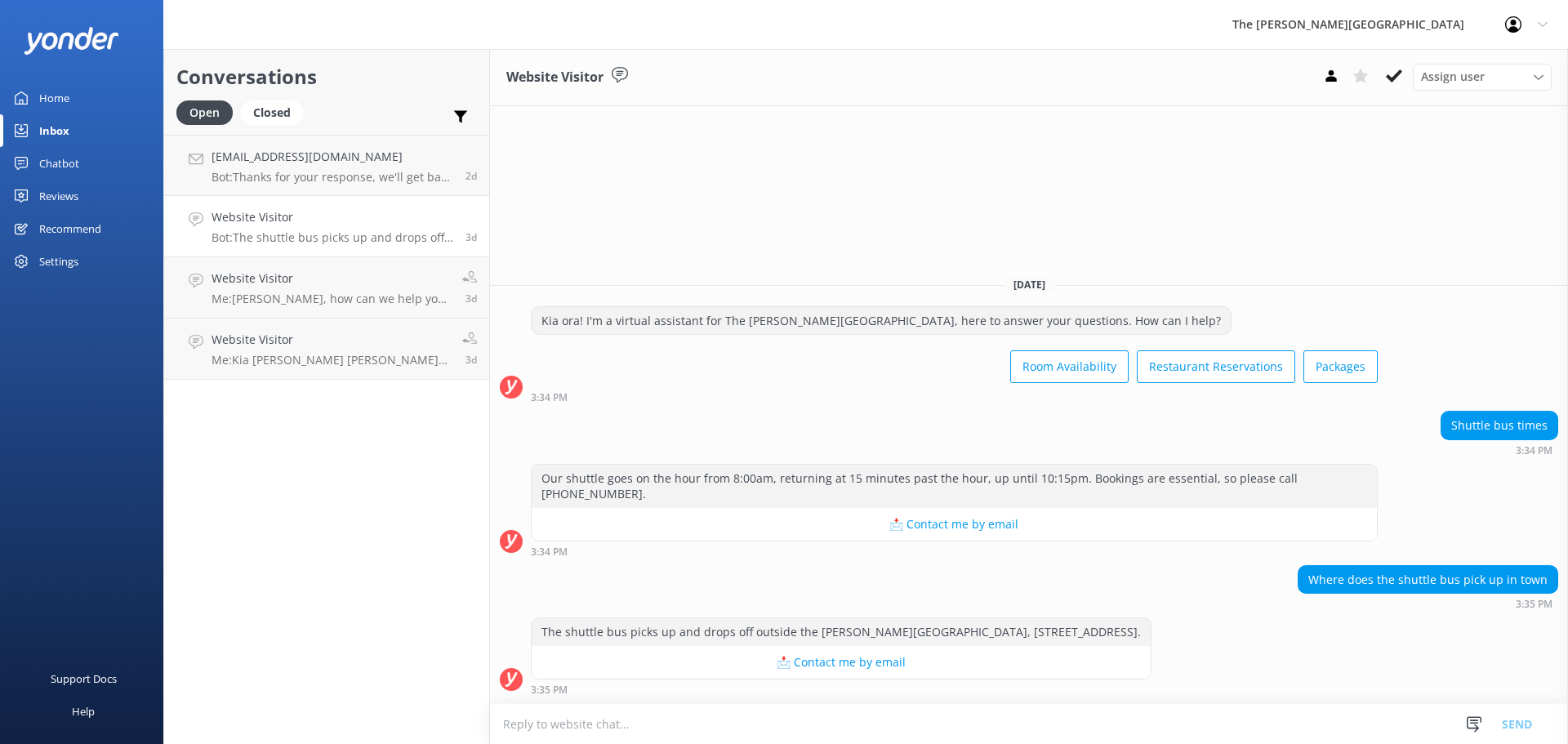
click at [1400, 75] on icon at bounding box center [1393, 76] width 16 height 16
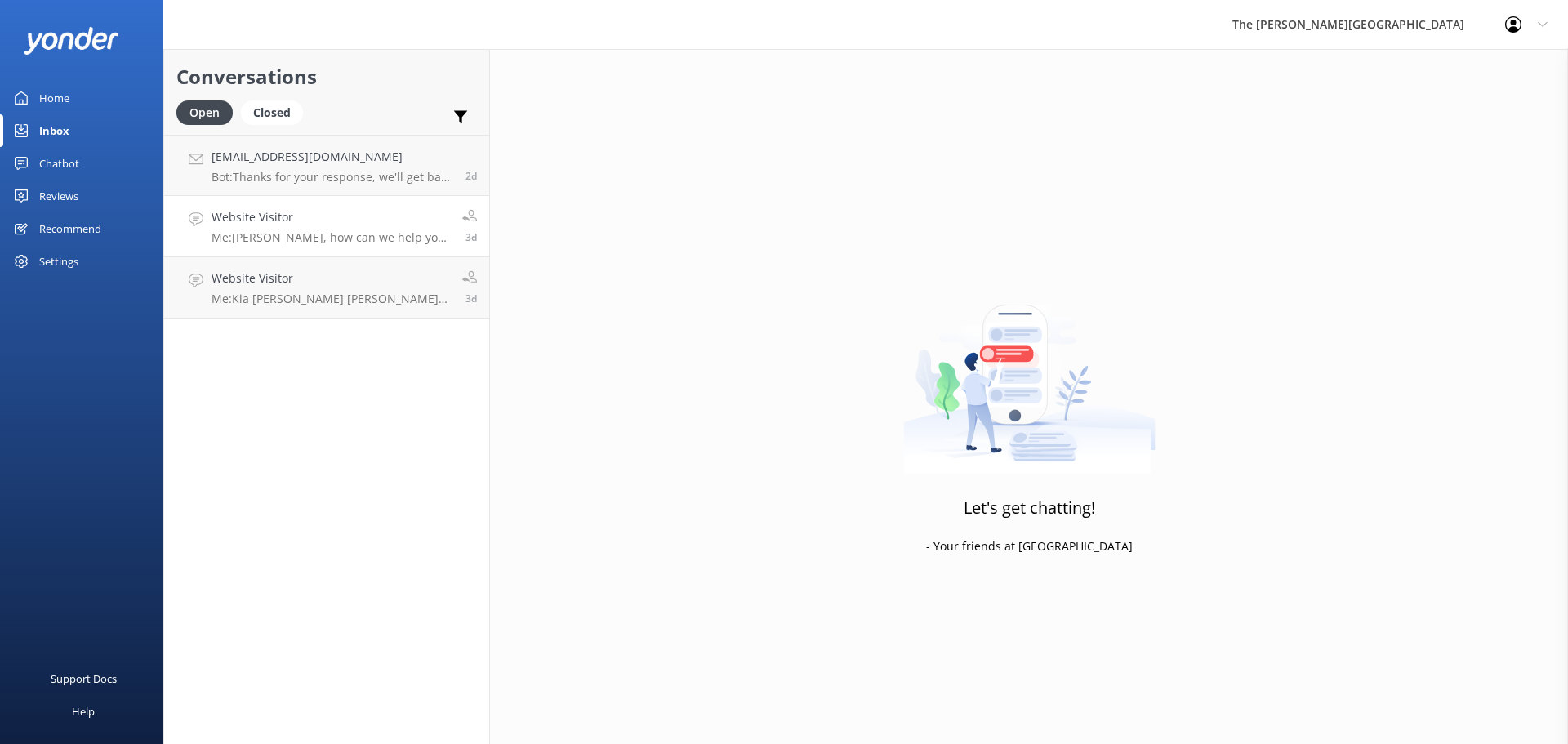
click at [325, 239] on p "Me: [PERSON_NAME], how can we help you [DATE]? If you would like to contact rec…" at bounding box center [330, 238] width 239 height 15
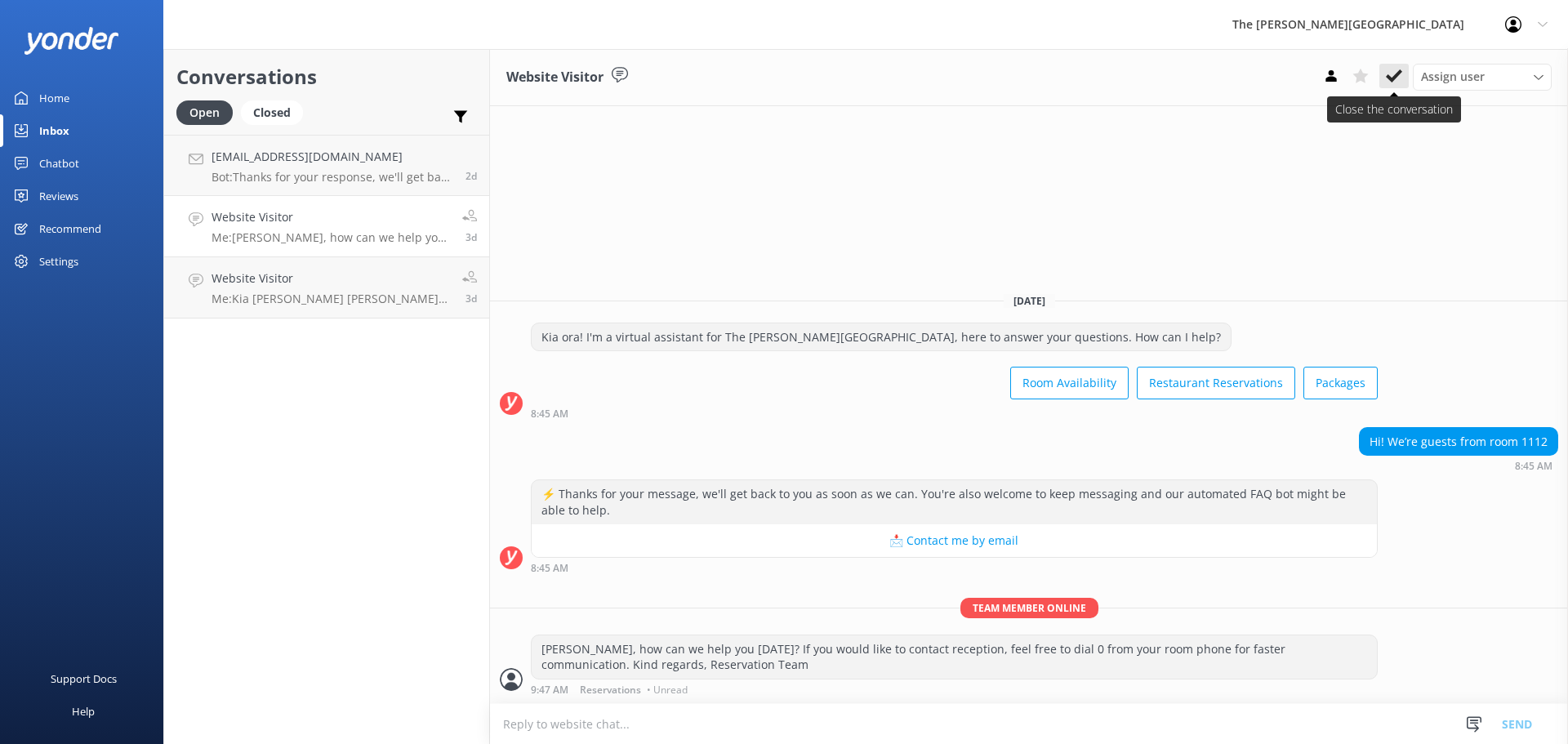
click at [1397, 80] on icon at bounding box center [1393, 76] width 16 height 16
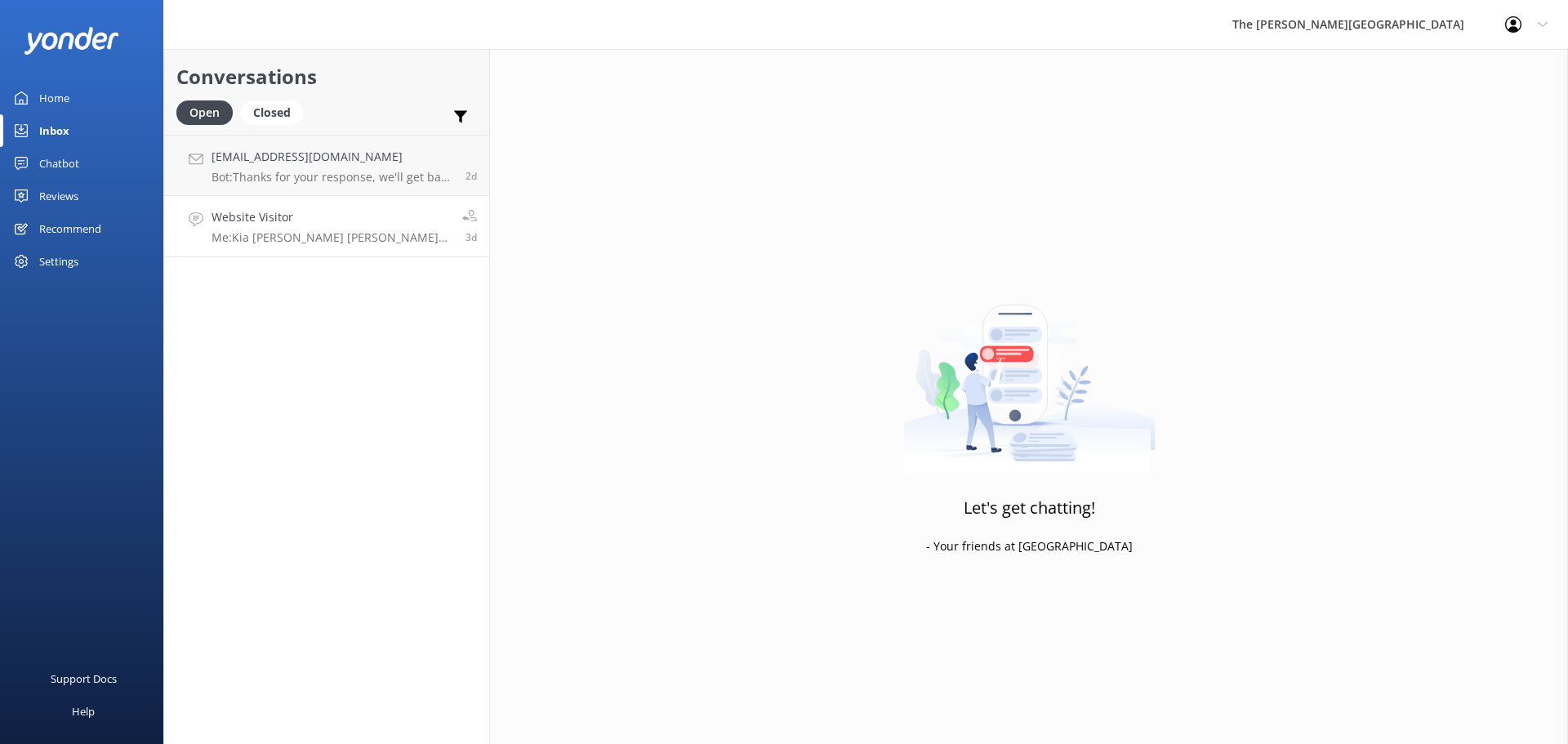
click at [367, 228] on div "Website Visitor Me: Kia [PERSON_NAME] [PERSON_NAME], Thank you for your message…" at bounding box center [330, 226] width 239 height 36
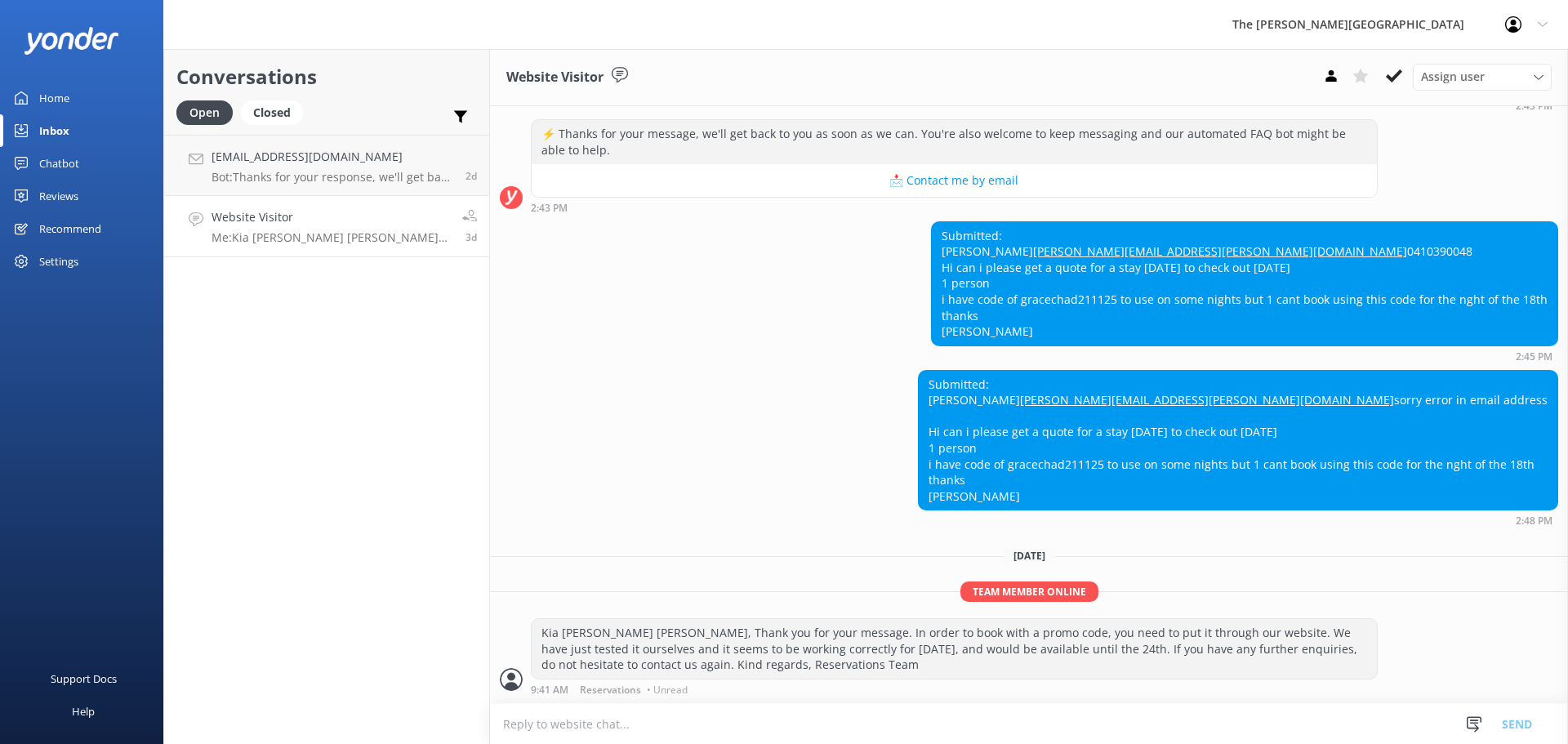
scroll to position [372, 0]
click at [1397, 78] on icon at bounding box center [1393, 76] width 16 height 16
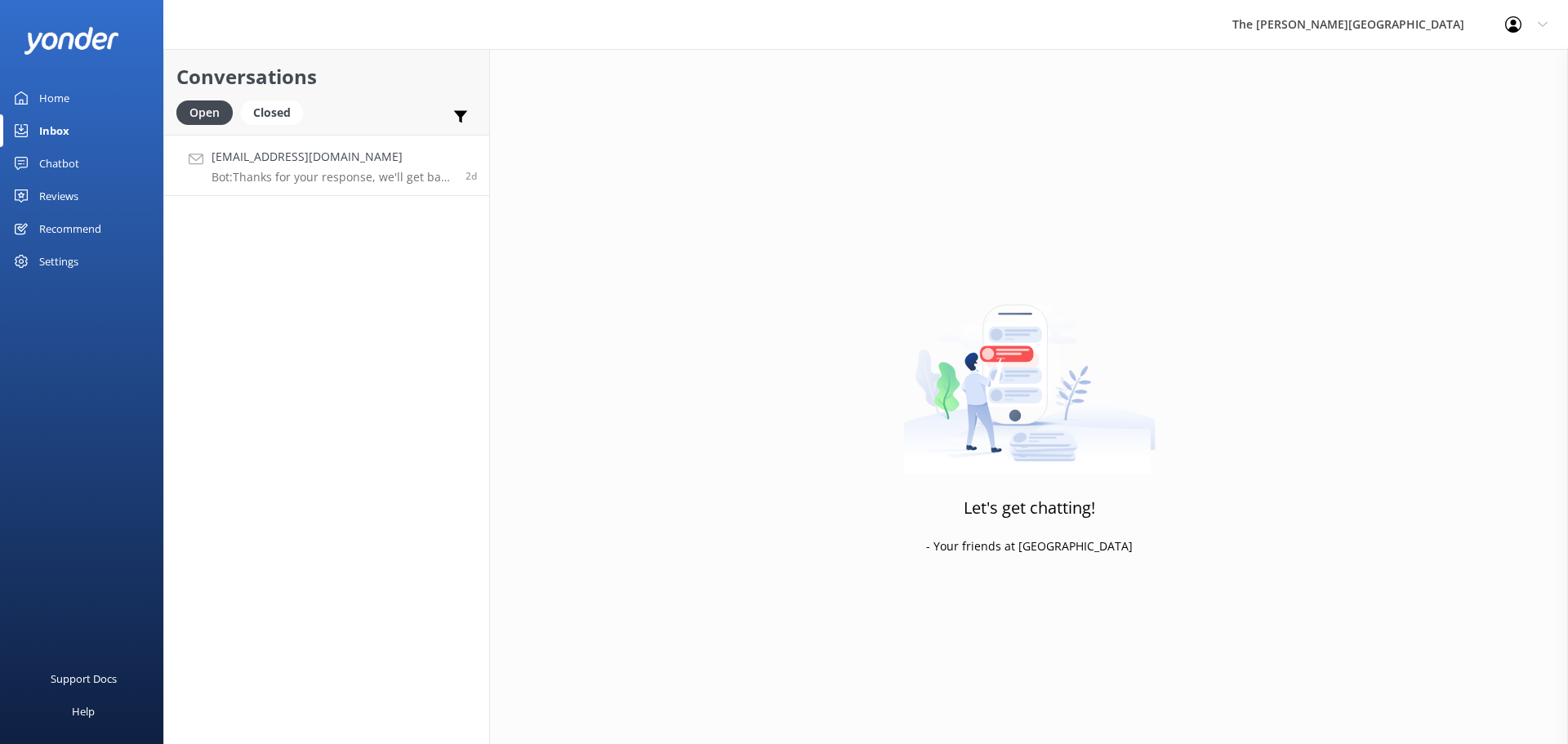
click at [305, 157] on h4 "[EMAIL_ADDRESS][DOMAIN_NAME]" at bounding box center [331, 156] width 241 height 18
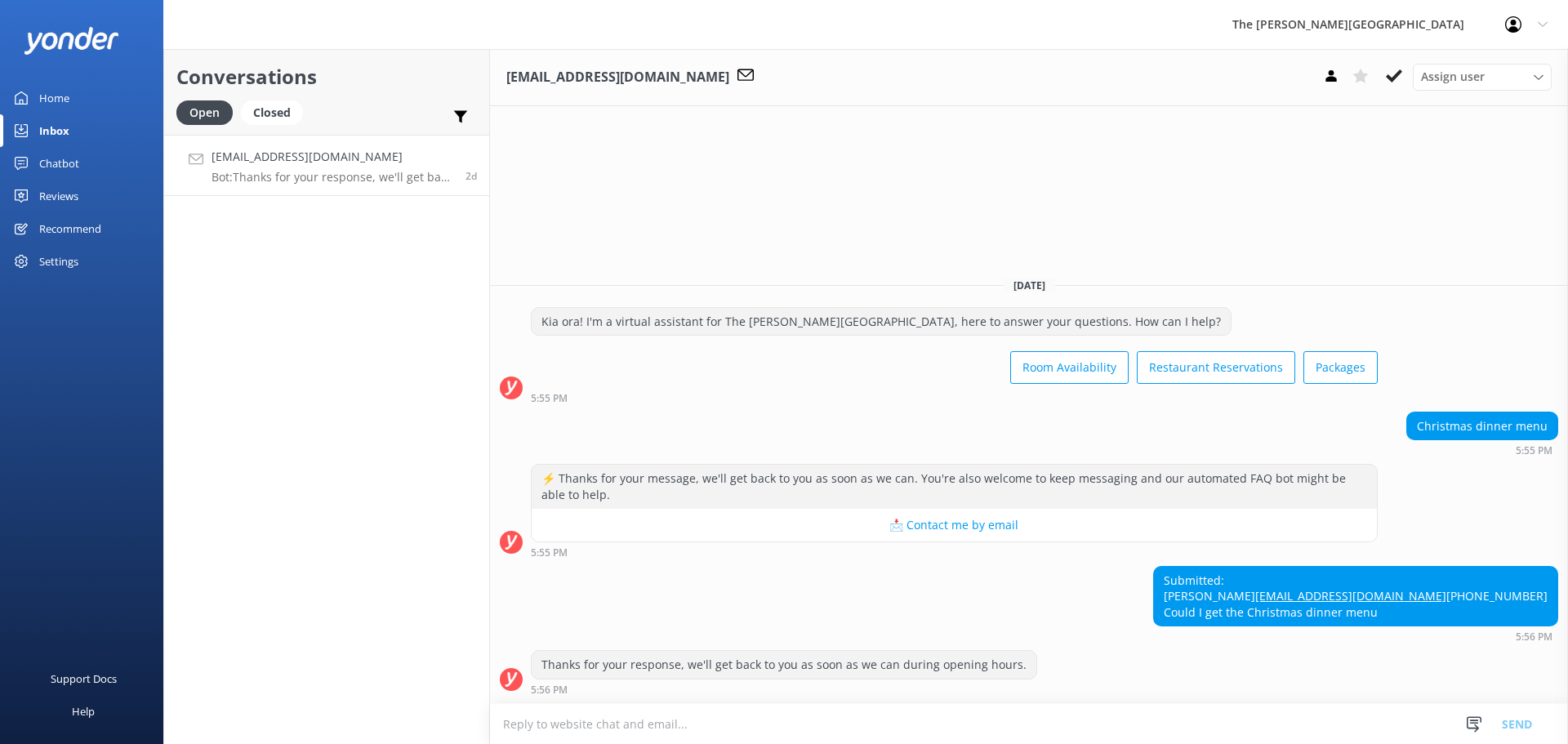
click at [735, 702] on div "Thanks for your response, we'll get back to you as soon as we can during openin…" at bounding box center [1028, 676] width 1078 height 53
drag, startPoint x: 1530, startPoint y: 583, endPoint x: 1362, endPoint y: 587, distance: 168.0
click at [1343, 587] on div "Submitted: [PERSON_NAME] [PERSON_NAME][EMAIL_ADDRESS][DOMAIN_NAME] [PHONE_NUMBE…" at bounding box center [1355, 595] width 403 height 60
drag, startPoint x: 1547, startPoint y: 609, endPoint x: 1349, endPoint y: 567, distance: 202.4
click at [1349, 567] on div "Submitted: [PERSON_NAME] [PERSON_NAME][EMAIL_ADDRESS][DOMAIN_NAME] [PHONE_NUMBE…" at bounding box center [1355, 595] width 403 height 60
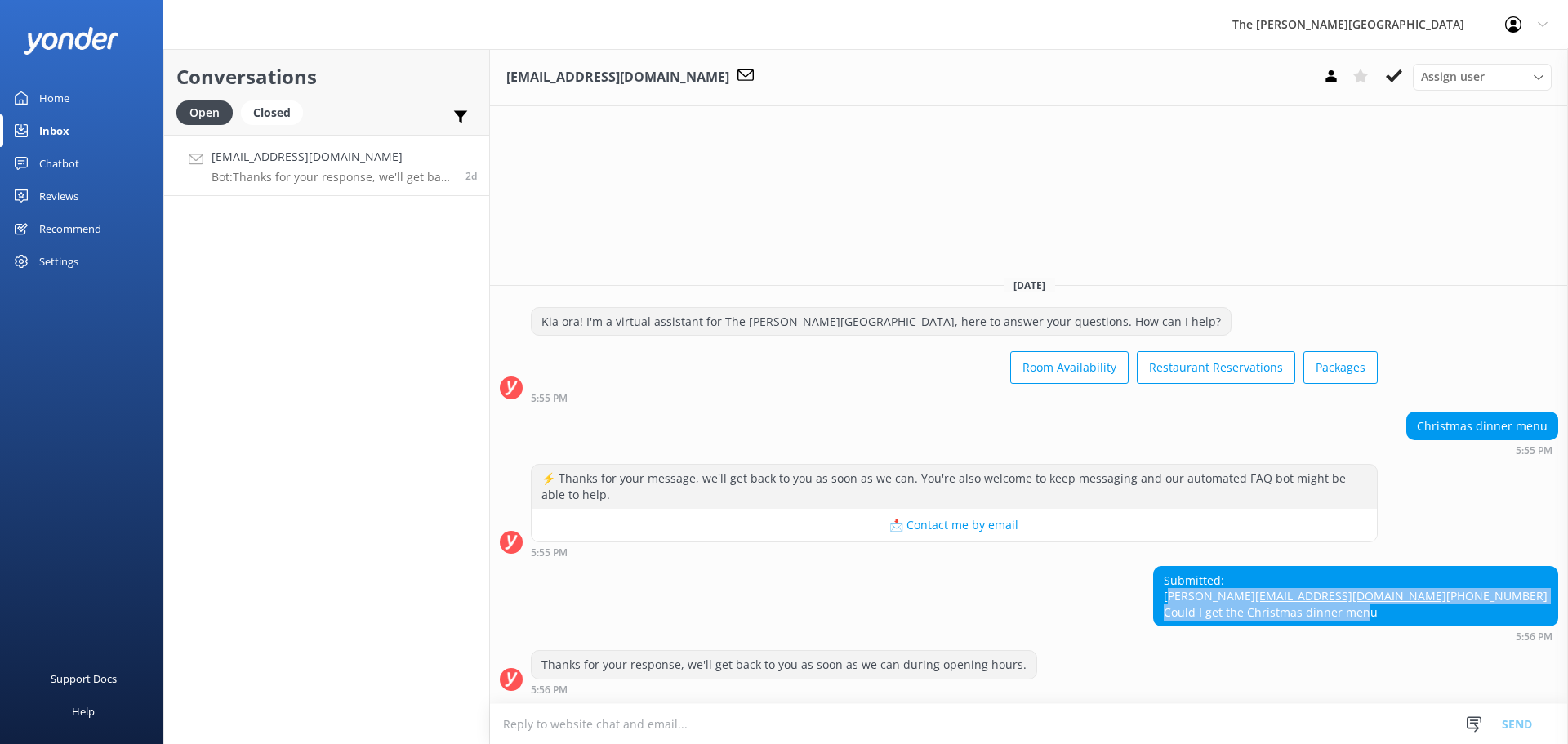
click at [1439, 593] on div "Submitted: [PERSON_NAME] [PERSON_NAME][EMAIL_ADDRESS][DOMAIN_NAME] [PHONE_NUMBE…" at bounding box center [1355, 595] width 403 height 60
click at [1438, 593] on div "Submitted: [PERSON_NAME] [PERSON_NAME][EMAIL_ADDRESS][DOMAIN_NAME] [PHONE_NUMBE…" at bounding box center [1355, 595] width 403 height 60
drag, startPoint x: 1438, startPoint y: 593, endPoint x: 1338, endPoint y: 564, distance: 104.1
click at [1338, 566] on div "Submitted: [PERSON_NAME] [PERSON_NAME][EMAIL_ADDRESS][DOMAIN_NAME] [PHONE_NUMBE…" at bounding box center [1355, 595] width 403 height 60
copy div "[PERSON_NAME] [PERSON_NAME][EMAIL_ADDRESS][DOMAIN_NAME] [PHONE_NUMBER]"
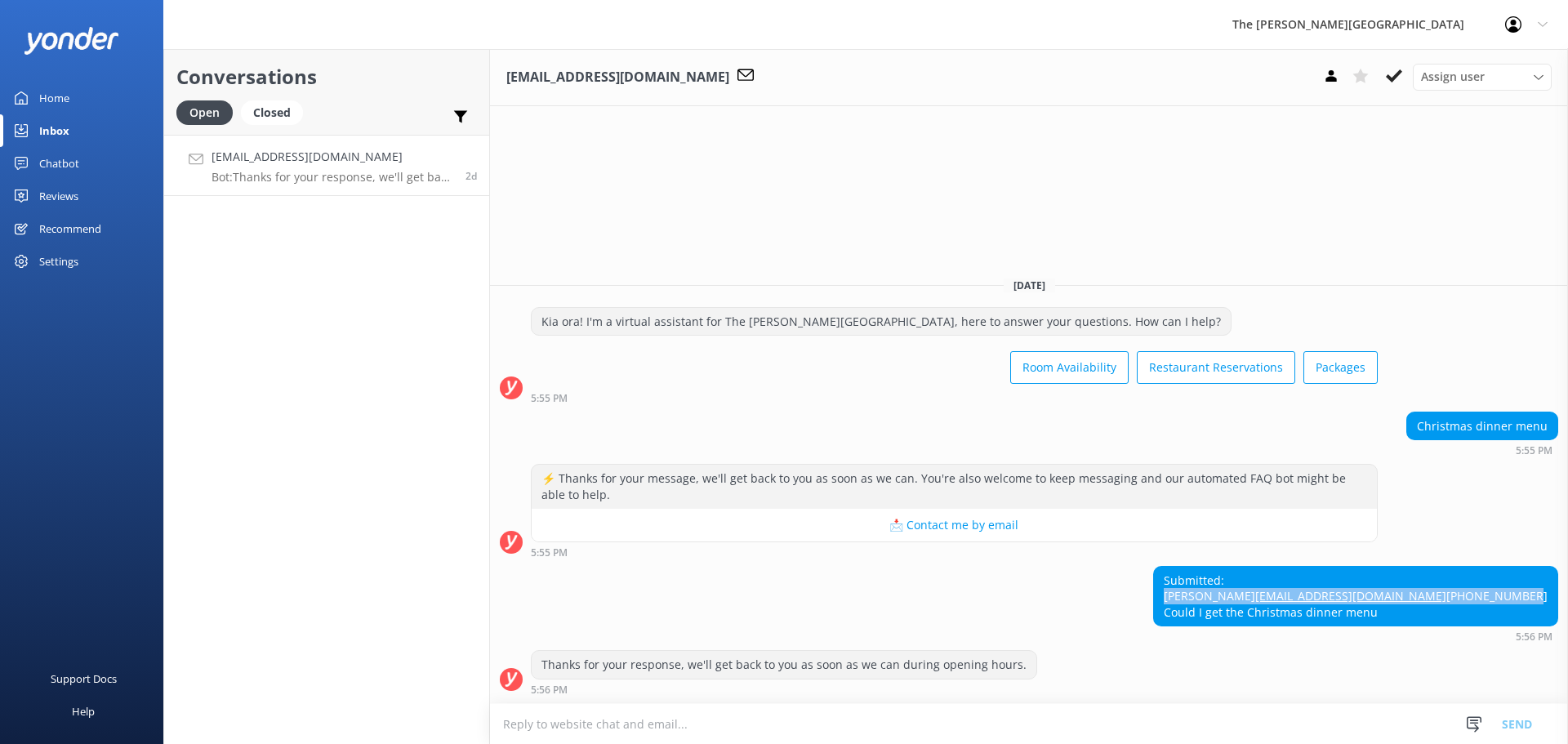
click at [322, 161] on h4 "[EMAIL_ADDRESS][DOMAIN_NAME]" at bounding box center [331, 156] width 241 height 18
click at [1385, 75] on button at bounding box center [1394, 76] width 29 height 25
